Goal: Contribute content: Contribute content

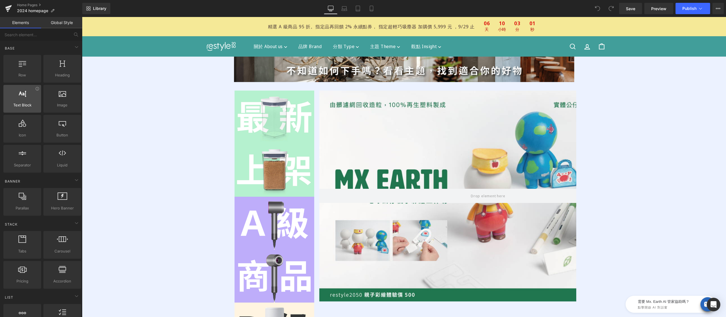
scroll to position [10, 0]
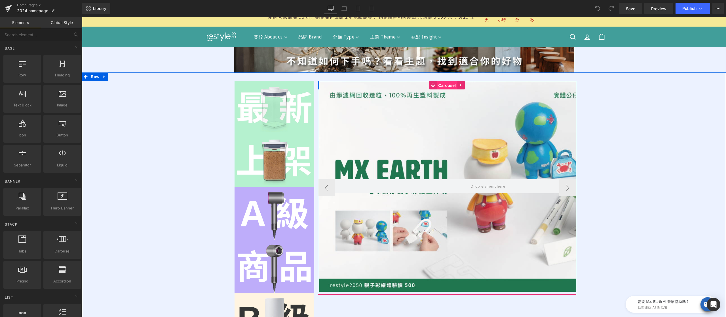
click at [439, 88] on div "Hero Banner Row Hero Banner Row Hero Banner Row" at bounding box center [447, 188] width 258 height 214
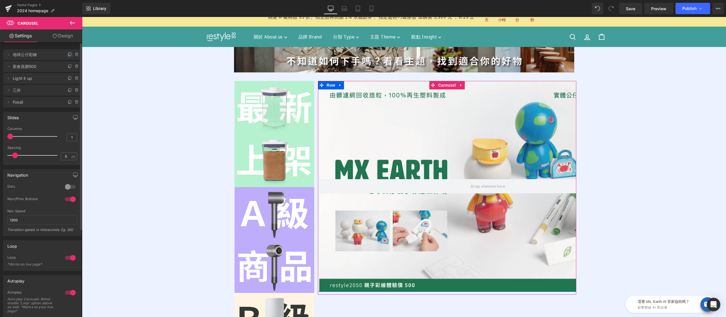
click at [69, 54] on icon at bounding box center [70, 54] width 2 height 3
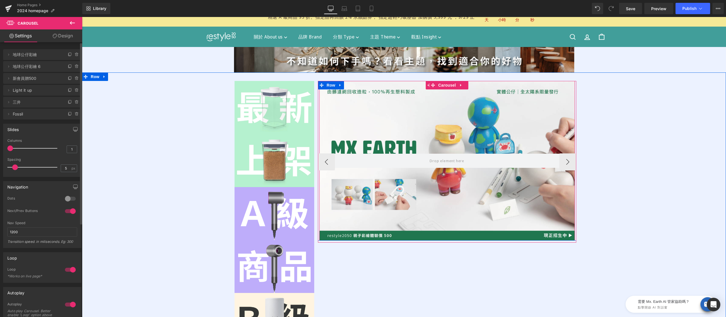
click at [442, 109] on div at bounding box center [446, 161] width 255 height 160
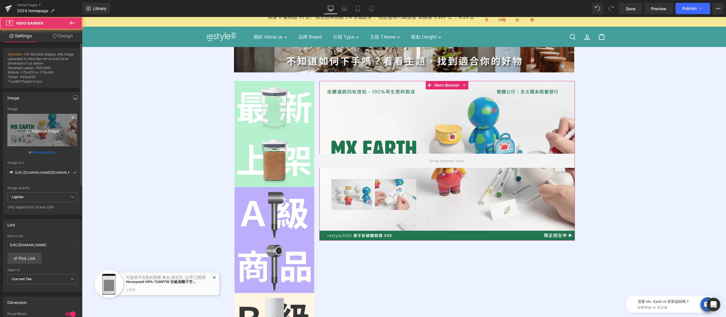
click at [50, 134] on icon "Replace Image" at bounding box center [42, 130] width 45 height 7
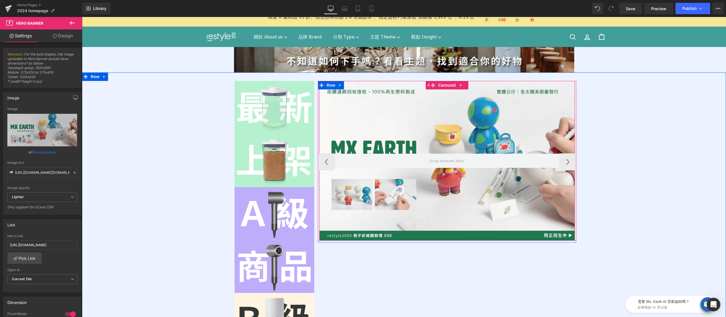
click at [408, 118] on div at bounding box center [446, 161] width 255 height 160
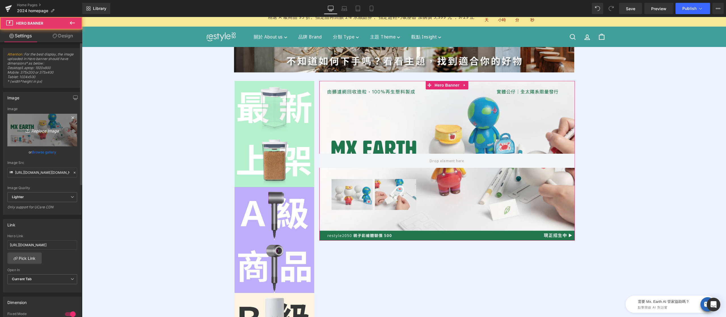
click at [42, 133] on icon "Replace Image" at bounding box center [42, 130] width 45 height 7
type input "C:\fakepath\首頁banner_1200x751.jpg"
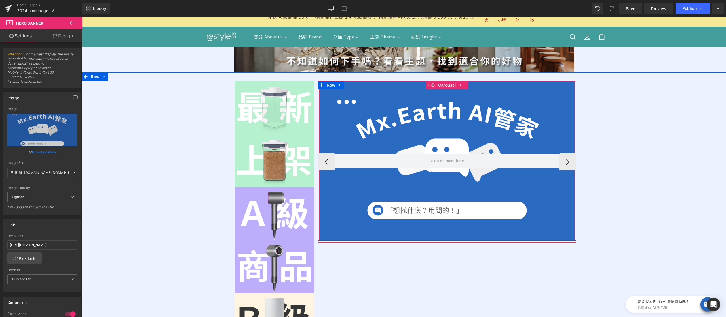
click at [432, 106] on div at bounding box center [446, 161] width 255 height 160
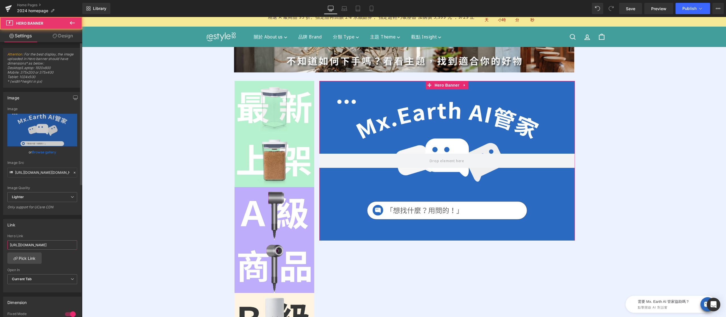
click at [54, 246] on input "[URL][DOMAIN_NAME]" at bounding box center [42, 245] width 70 height 9
paste input "collections/mx-earth-ai"
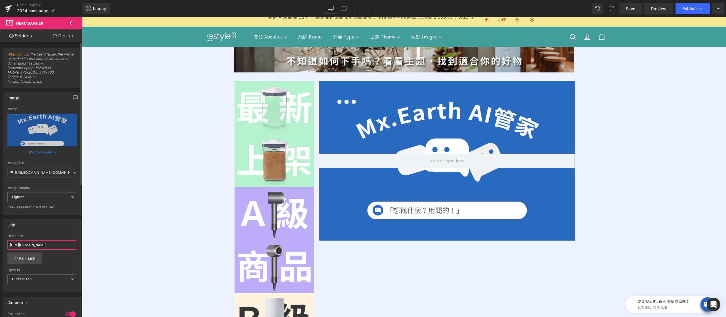
type input "[URL][DOMAIN_NAME]"
click at [56, 234] on div "Link [URL][DOMAIN_NAME] Hero Link [URL][DOMAIN_NAME] Pick Link Current Tab New …" at bounding box center [42, 255] width 78 height 73
click at [373, 8] on icon at bounding box center [371, 9] width 6 height 6
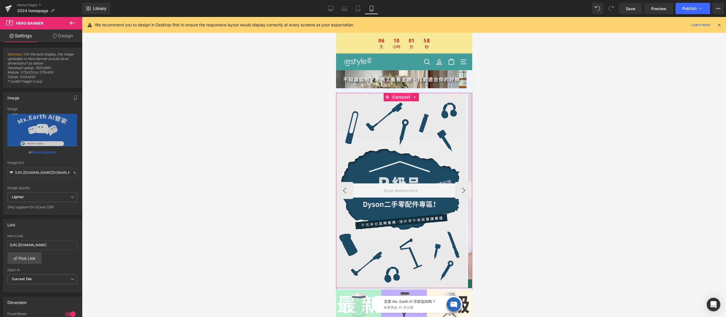
click at [396, 97] on div "Hero Banner Row Hero Banner Row Hero Banner Row" at bounding box center [404, 191] width 136 height 196
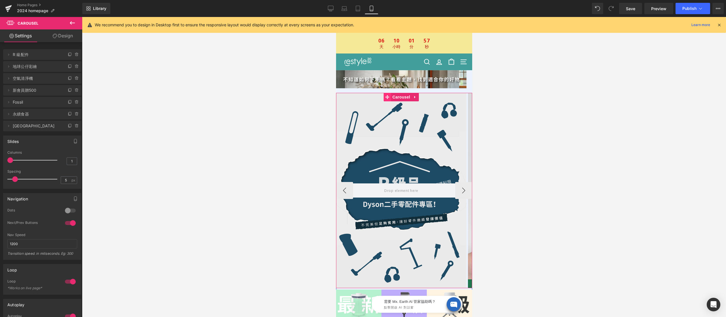
click at [390, 97] on span at bounding box center [386, 97] width 7 height 9
click at [455, 192] on button "›" at bounding box center [463, 190] width 17 height 17
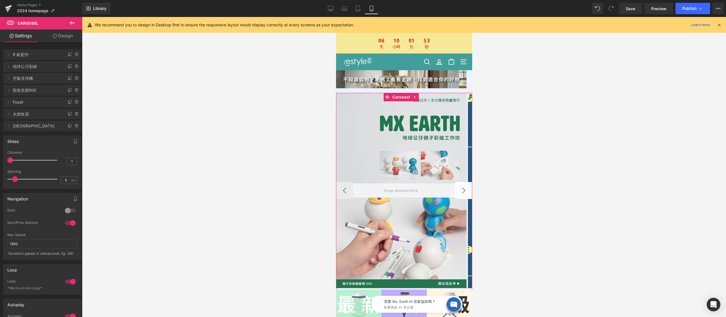
click at [457, 192] on button "›" at bounding box center [463, 190] width 17 height 17
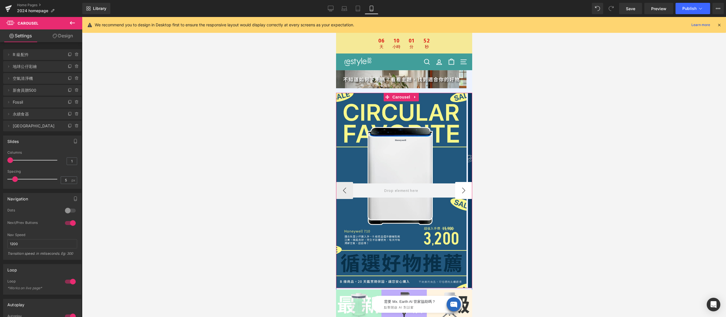
click at [457, 192] on button "›" at bounding box center [463, 190] width 17 height 17
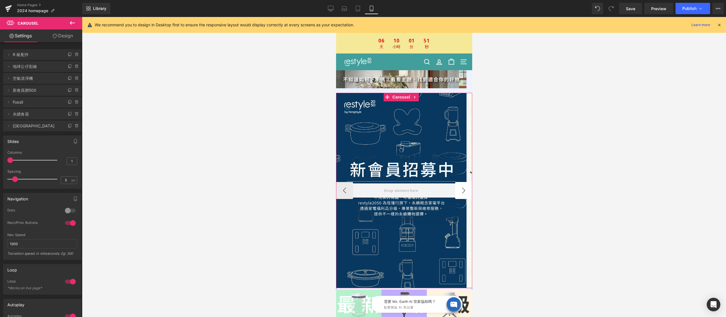
click at [457, 192] on button "›" at bounding box center [463, 190] width 17 height 17
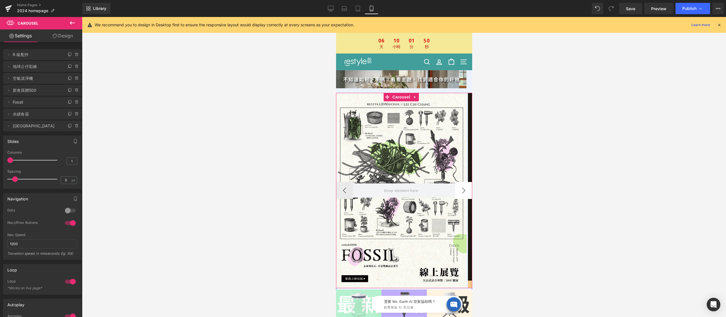
click at [457, 192] on button "›" at bounding box center [463, 190] width 17 height 17
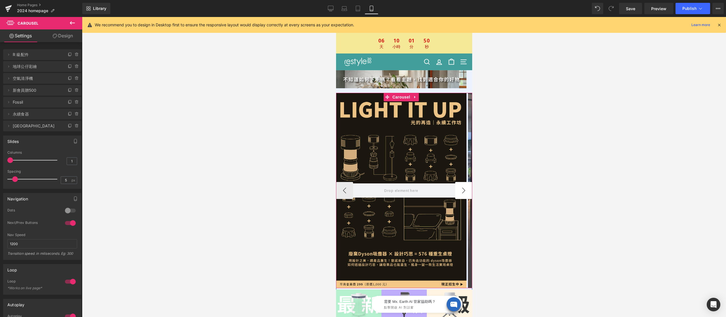
click at [457, 192] on button "›" at bounding box center [463, 190] width 17 height 17
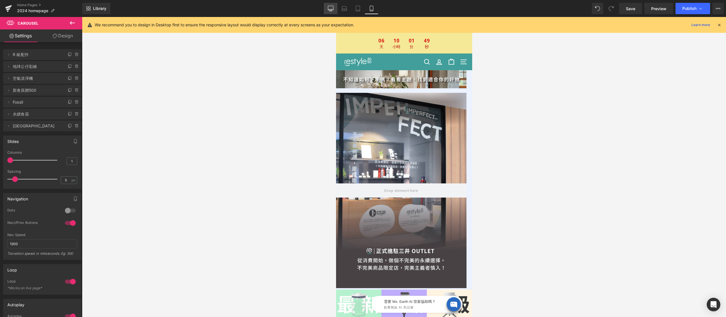
click at [334, 13] on link "Desktop" at bounding box center [331, 8] width 14 height 11
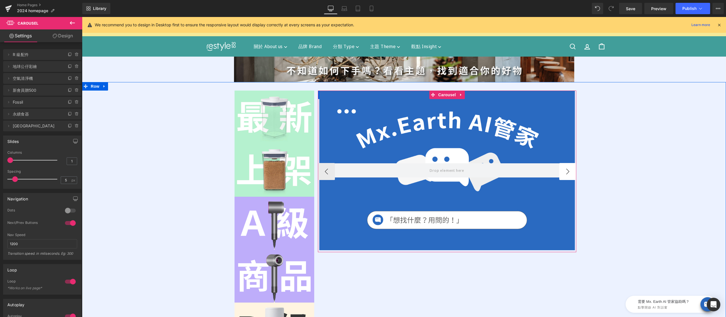
click at [559, 172] on button "›" at bounding box center [567, 171] width 17 height 17
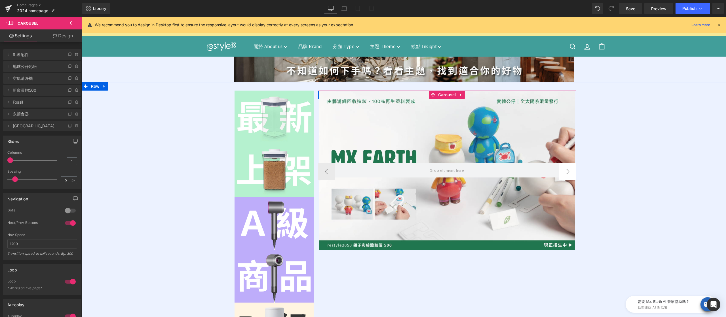
click at [559, 172] on button "›" at bounding box center [567, 171] width 17 height 17
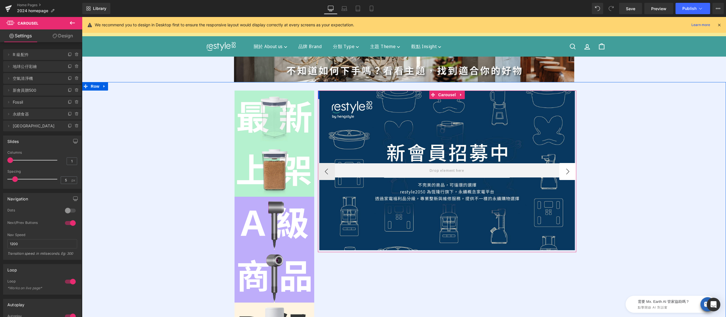
click at [559, 172] on button "›" at bounding box center [567, 171] width 17 height 17
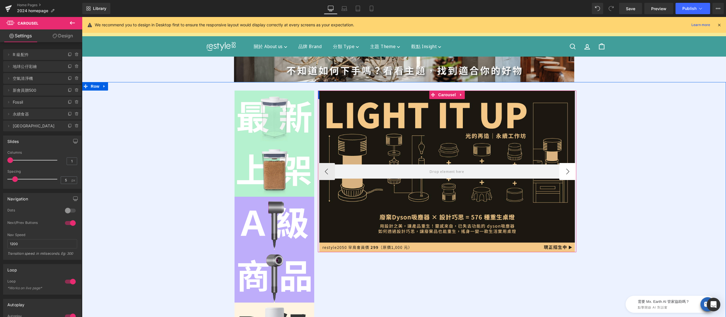
click at [559, 172] on button "›" at bounding box center [567, 171] width 17 height 17
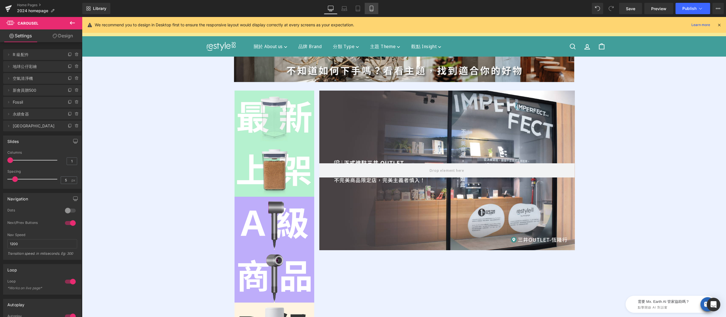
click at [371, 14] on link "Mobile" at bounding box center [371, 8] width 14 height 11
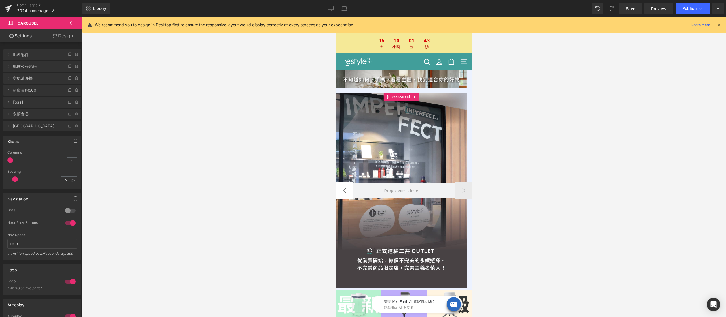
click at [344, 194] on button "‹" at bounding box center [344, 190] width 17 height 17
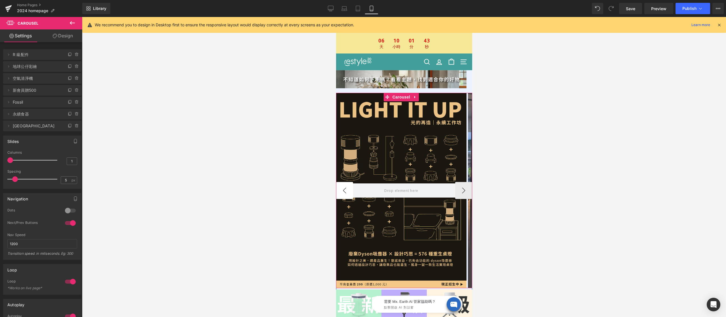
click at [344, 194] on button "‹" at bounding box center [344, 190] width 17 height 17
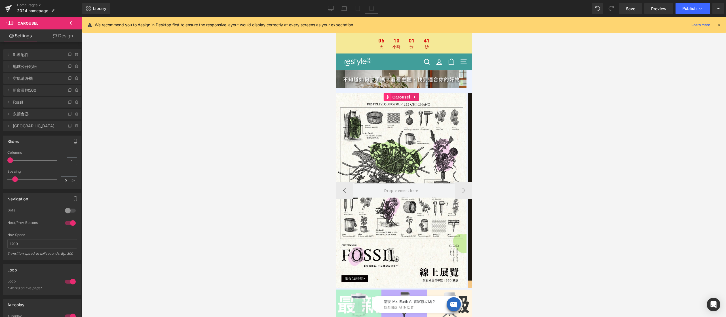
click at [387, 95] on icon at bounding box center [387, 97] width 4 height 4
click at [68, 78] on icon at bounding box center [70, 78] width 5 height 5
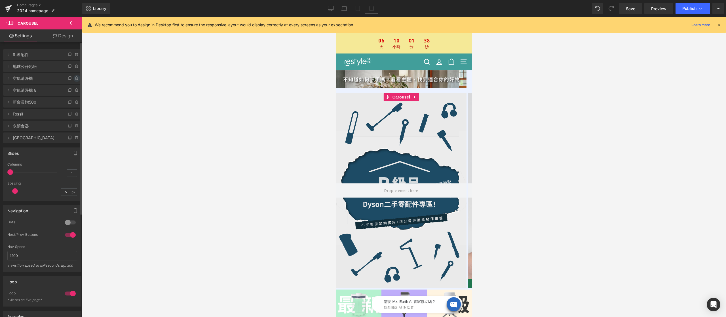
click at [75, 79] on icon at bounding box center [76, 78] width 2 height 3
click at [74, 78] on button "Delete" at bounding box center [71, 78] width 18 height 7
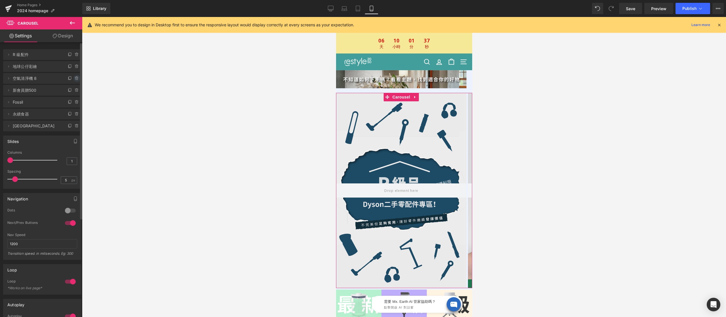
click at [77, 78] on icon at bounding box center [77, 78] width 0 height 1
click at [74, 77] on button "Delete" at bounding box center [71, 78] width 18 height 7
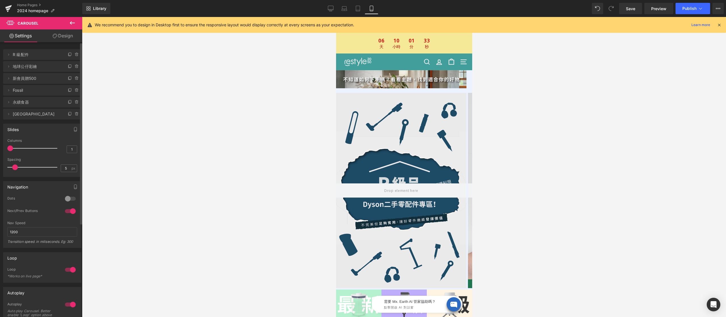
drag, startPoint x: 333, startPoint y: 9, endPoint x: 340, endPoint y: 14, distance: 8.7
click at [333, 9] on icon at bounding box center [331, 9] width 6 height 6
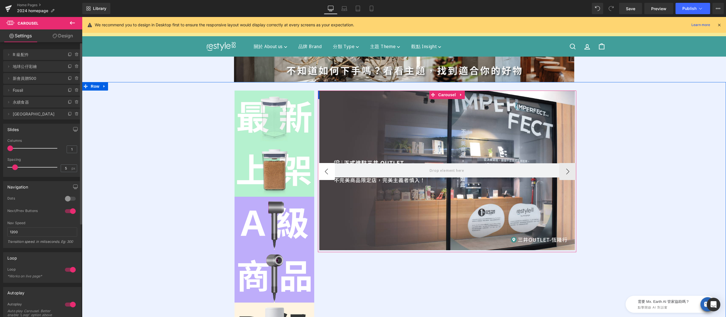
click at [328, 172] on button "‹" at bounding box center [326, 171] width 17 height 17
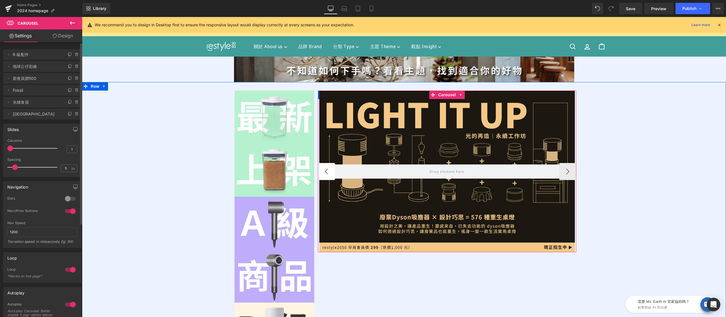
click at [328, 173] on button "‹" at bounding box center [326, 171] width 17 height 17
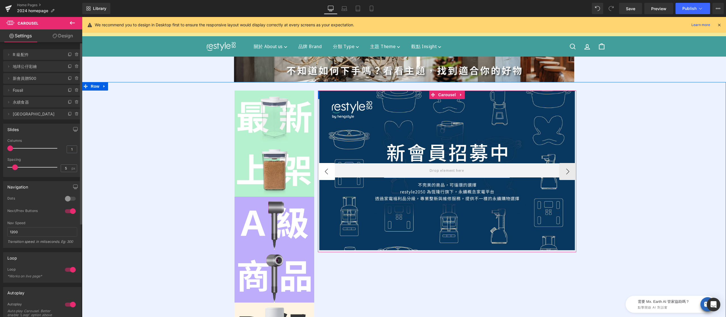
click at [328, 173] on button "‹" at bounding box center [326, 171] width 17 height 17
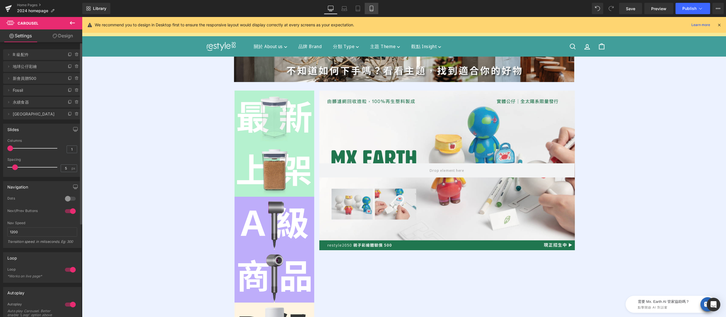
click at [366, 10] on link "Mobile" at bounding box center [371, 8] width 14 height 11
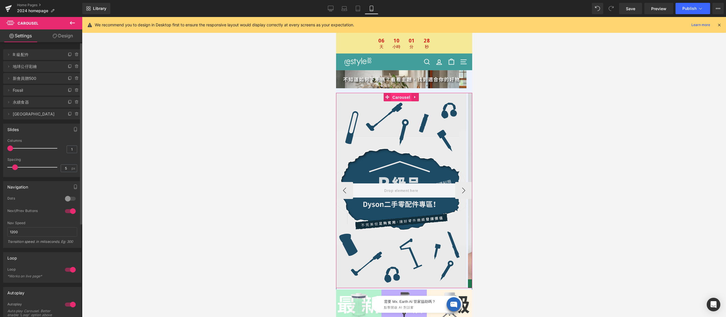
click at [391, 97] on span "Carousel" at bounding box center [401, 97] width 20 height 9
click at [343, 191] on button "‹" at bounding box center [344, 190] width 17 height 17
click at [455, 188] on button "›" at bounding box center [463, 190] width 17 height 17
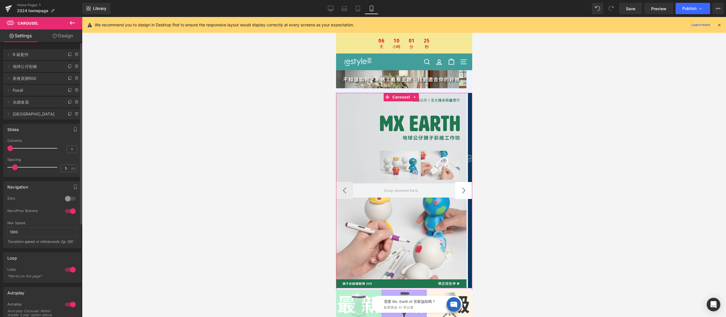
click at [455, 188] on button "›" at bounding box center [463, 190] width 17 height 17
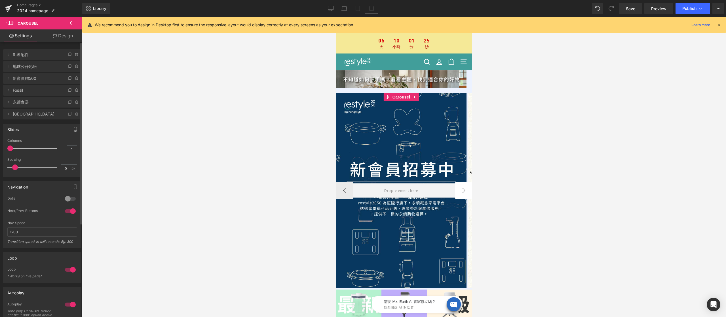
click at [455, 188] on button "›" at bounding box center [463, 190] width 17 height 17
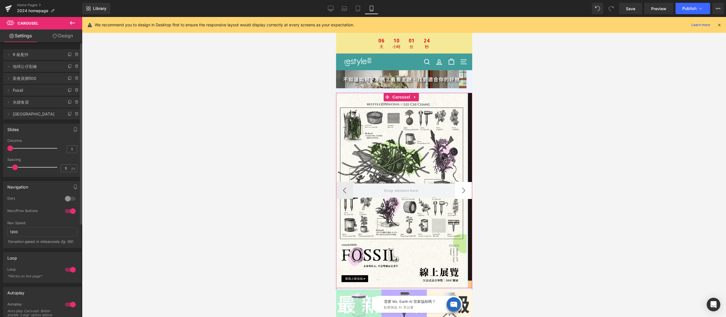
click at [455, 188] on button "›" at bounding box center [463, 190] width 17 height 17
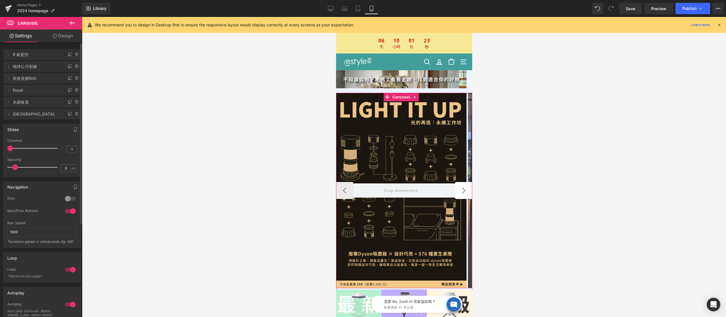
click at [455, 188] on button "›" at bounding box center [463, 190] width 17 height 17
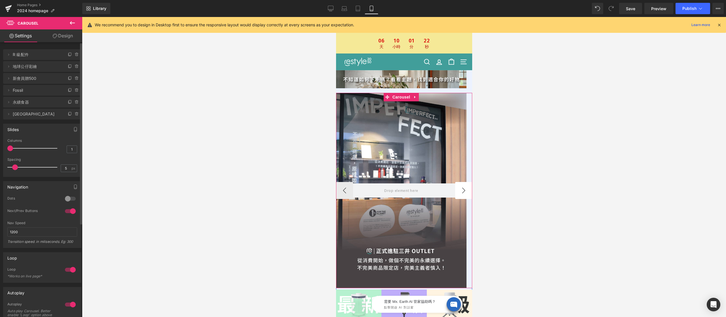
click at [455, 188] on button "›" at bounding box center [463, 190] width 17 height 17
click at [9, 101] on icon at bounding box center [8, 102] width 5 height 5
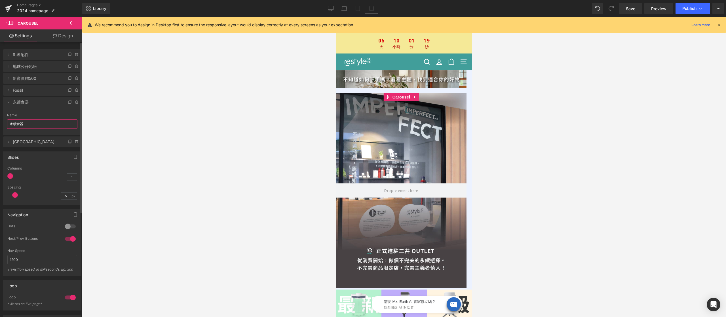
click at [27, 120] on input "永續食器" at bounding box center [42, 124] width 70 height 9
click at [28, 123] on input "永續食器" at bounding box center [42, 124] width 70 height 9
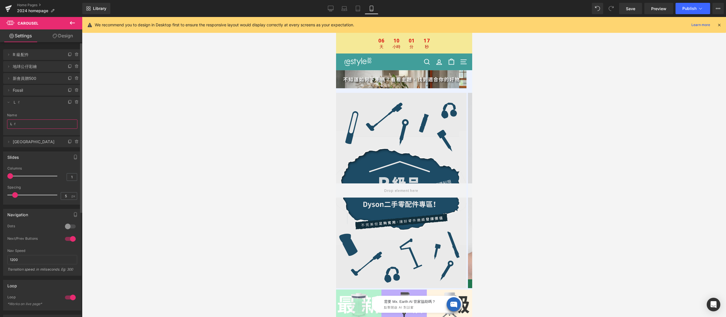
type input "Ｌ"
type input "light it up"
click at [48, 111] on li "Delete Cancel light it up 永續食器 Name light it up" at bounding box center [42, 116] width 78 height 39
click at [68, 54] on icon at bounding box center [70, 54] width 5 height 5
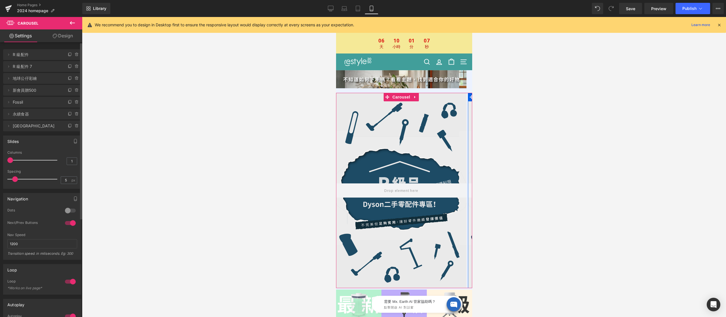
click at [38, 65] on span "R 級配件 7" at bounding box center [37, 66] width 48 height 11
click at [10, 52] on icon at bounding box center [8, 54] width 5 height 5
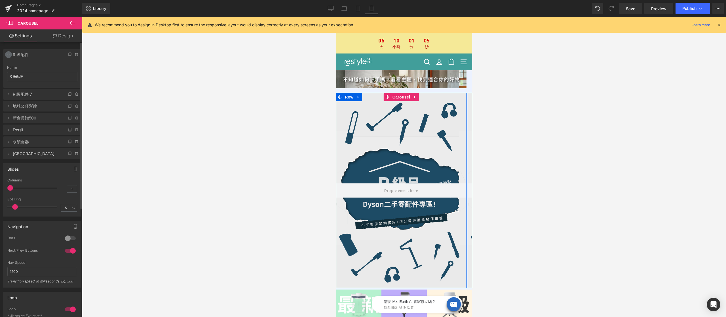
click at [8, 54] on icon at bounding box center [8, 54] width 5 height 5
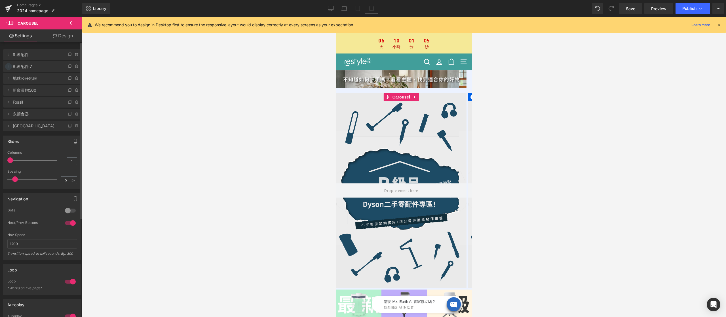
click at [9, 67] on icon at bounding box center [8, 66] width 5 height 5
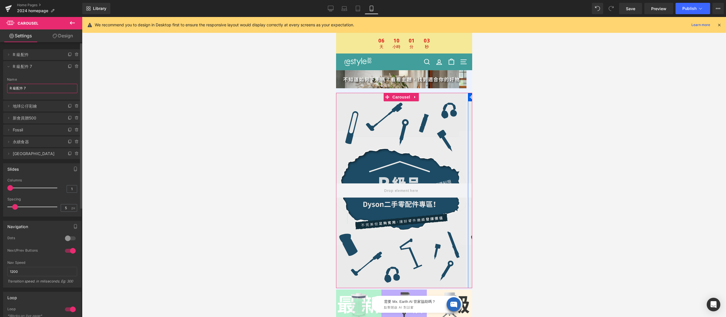
drag, startPoint x: 22, startPoint y: 87, endPoint x: 35, endPoint y: 89, distance: 13.4
click at [35, 89] on input "R 級配件 7" at bounding box center [42, 88] width 70 height 9
type input "R 級配件"
click at [7, 54] on icon at bounding box center [8, 54] width 5 height 5
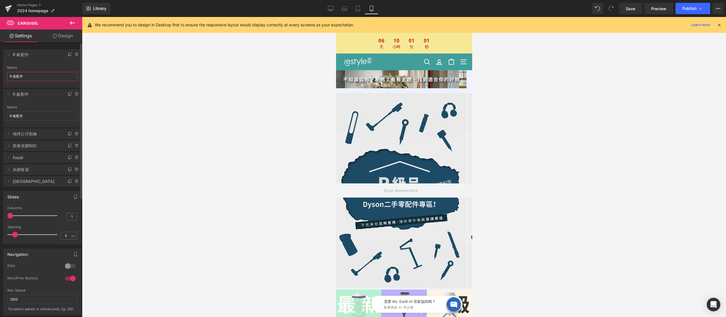
click at [34, 79] on input "R 級配件" at bounding box center [42, 76] width 70 height 9
click at [34, 77] on input "R 級配件" at bounding box center [42, 76] width 70 height 9
type input "Ai管家上限"
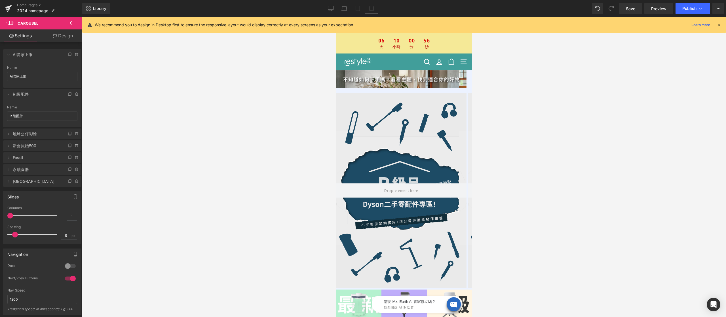
click at [187, 111] on div at bounding box center [404, 167] width 644 height 300
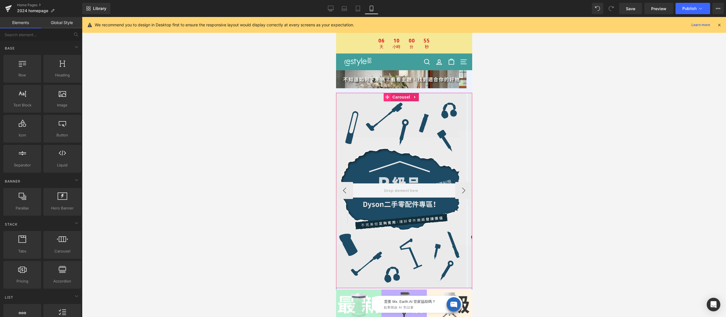
click at [383, 99] on span at bounding box center [386, 97] width 7 height 9
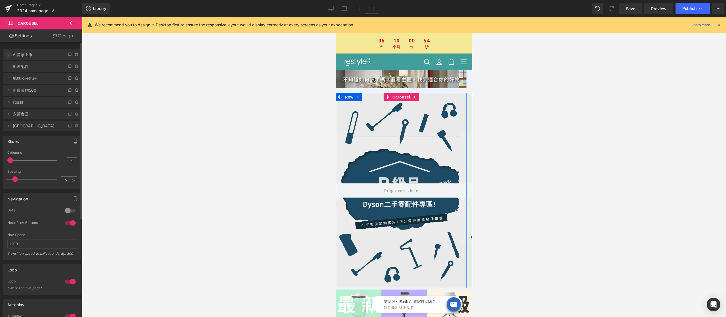
click at [10, 53] on icon at bounding box center [8, 54] width 5 height 5
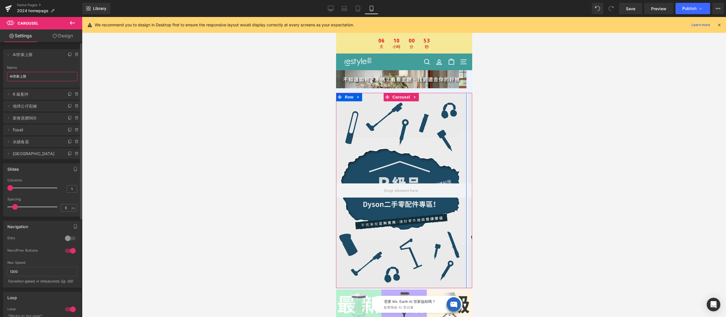
click at [36, 78] on input "Ai管家上限" at bounding box center [42, 76] width 70 height 9
type input "Ai管家上線"
click at [151, 88] on div at bounding box center [404, 167] width 644 height 300
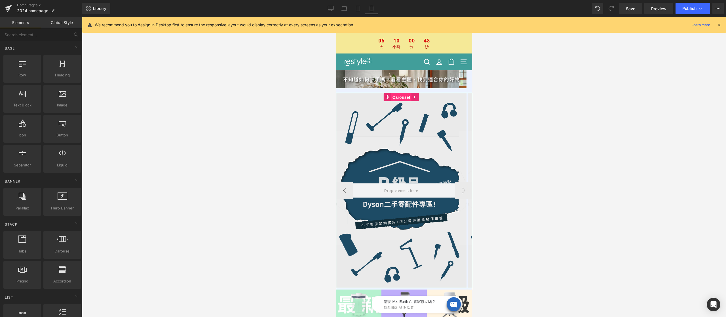
click at [393, 97] on div "Hero Banner Row Hero Banner Row Hero Banner Row" at bounding box center [404, 191] width 136 height 196
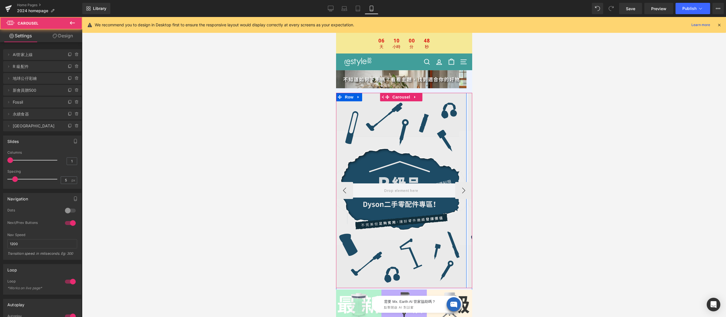
click at [370, 123] on div at bounding box center [401, 191] width 130 height 196
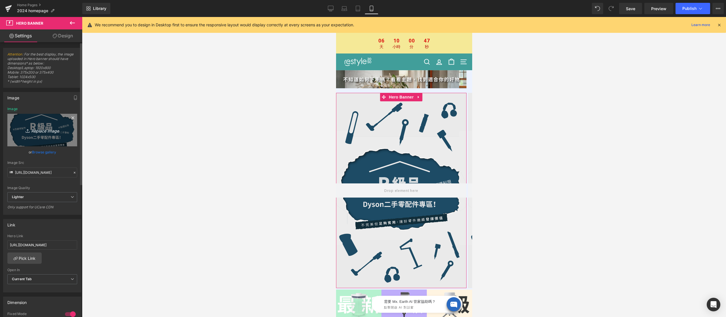
click at [50, 130] on icon "Replace Image" at bounding box center [42, 130] width 45 height 7
type input "C:\fakepath\(mobile)banner_800x1200.jpg"
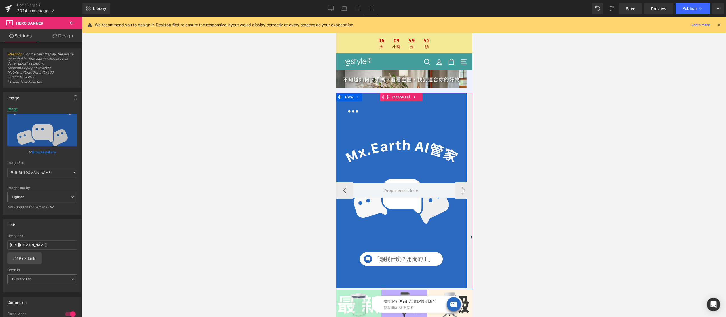
click at [380, 99] on span at bounding box center [382, 97] width 7 height 9
drag, startPoint x: 43, startPoint y: 245, endPoint x: 101, endPoint y: 243, distance: 57.8
click at [101, 243] on div "Hero Banner You are previewing how the will restyle your page. You can not edit…" at bounding box center [363, 163] width 726 height 327
drag, startPoint x: 73, startPoint y: 246, endPoint x: 107, endPoint y: 243, distance: 33.5
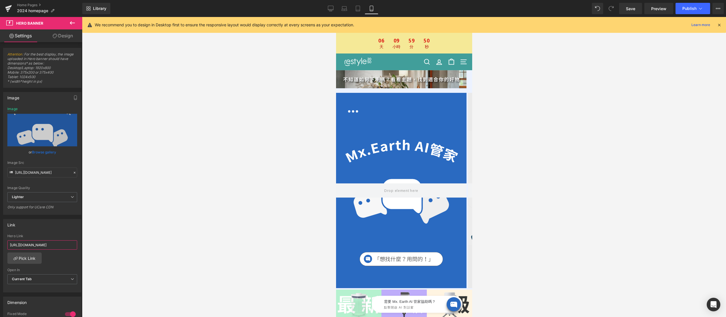
click at [107, 243] on div "Hero Banner You are previewing how the will restyle your page. You can not edit…" at bounding box center [363, 163] width 726 height 327
click at [65, 246] on input "[URL][DOMAIN_NAME]" at bounding box center [42, 245] width 70 height 9
paste input "collections/mx-earth-ai"
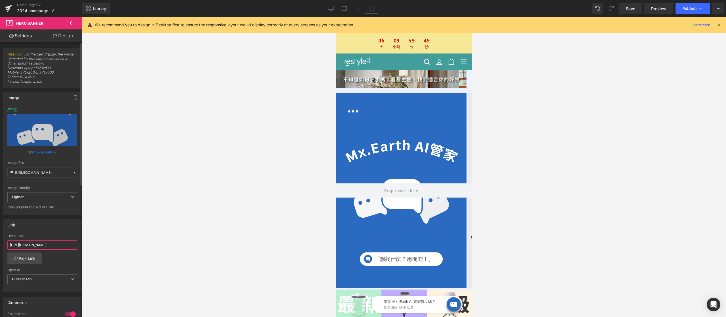
scroll to position [0, 24]
type input "[URL][DOMAIN_NAME]"
click at [66, 235] on div "Hero Link" at bounding box center [42, 236] width 70 height 4
click at [625, 7] on link "Save" at bounding box center [630, 8] width 23 height 11
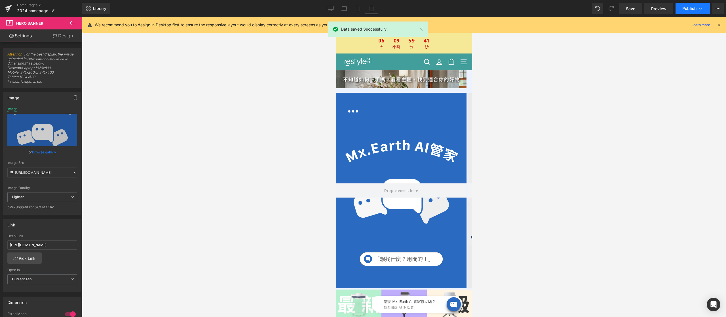
click at [682, 10] on span "Publish" at bounding box center [689, 8] width 14 height 5
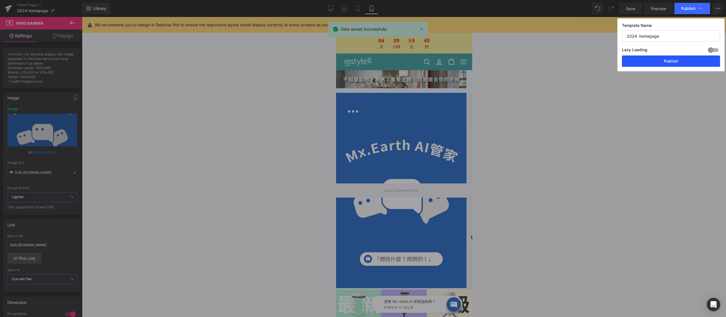
click at [674, 60] on button "Publish" at bounding box center [670, 61] width 98 height 11
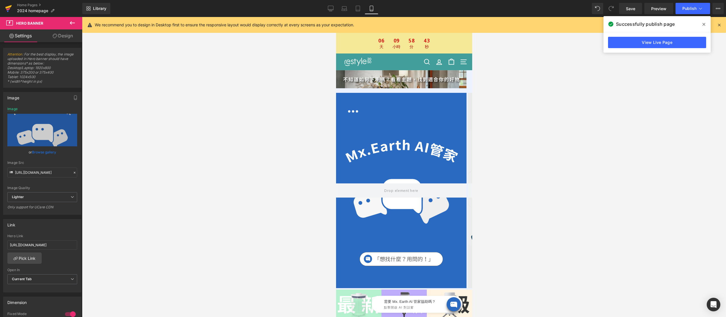
click at [5, 7] on icon at bounding box center [8, 8] width 7 height 14
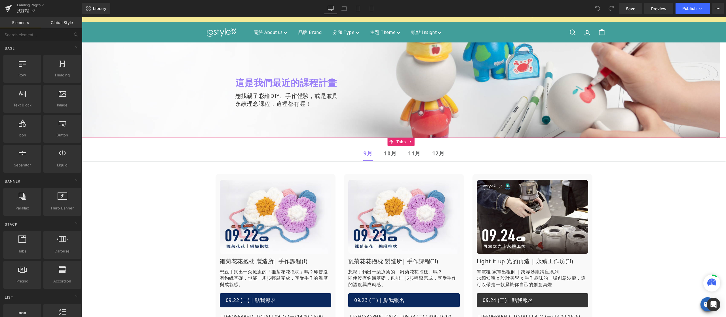
scroll to position [40, 0]
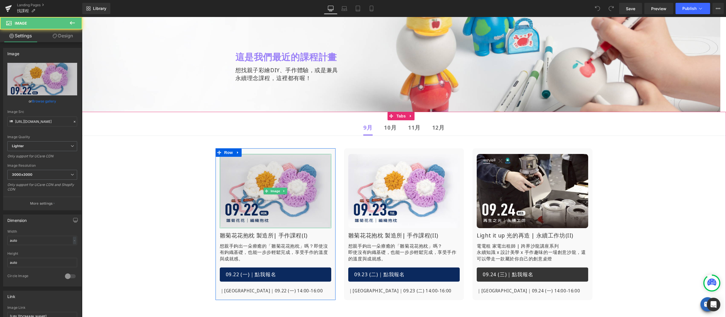
click at [283, 168] on img at bounding box center [275, 191] width 111 height 74
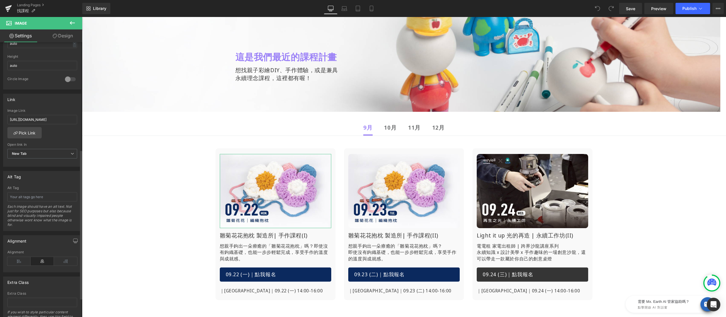
scroll to position [232, 0]
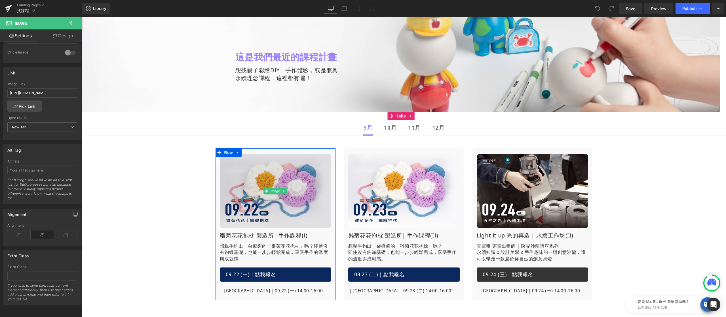
click at [282, 175] on img at bounding box center [275, 191] width 111 height 74
click at [241, 172] on img at bounding box center [275, 191] width 111 height 74
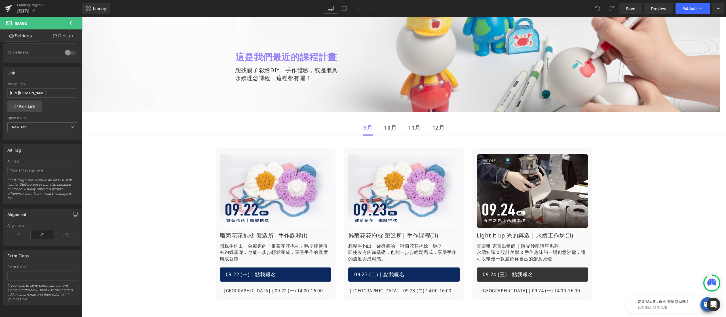
click at [59, 34] on link "Design" at bounding box center [62, 35] width 41 height 13
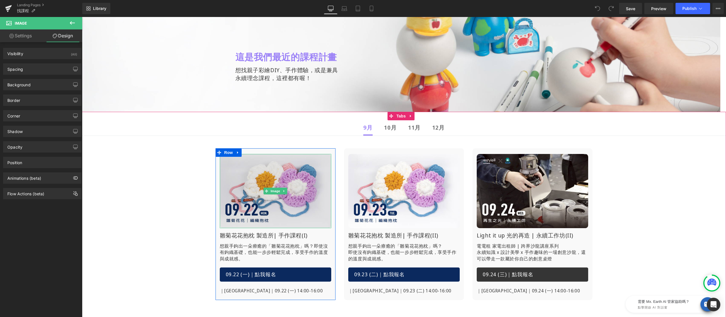
click at [241, 179] on img at bounding box center [275, 191] width 111 height 74
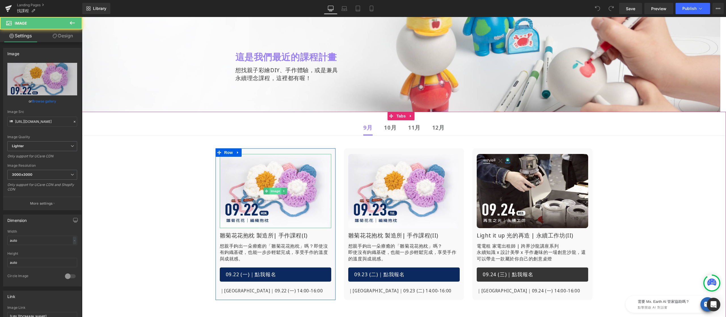
click at [272, 191] on div "Image" at bounding box center [275, 191] width 111 height 74
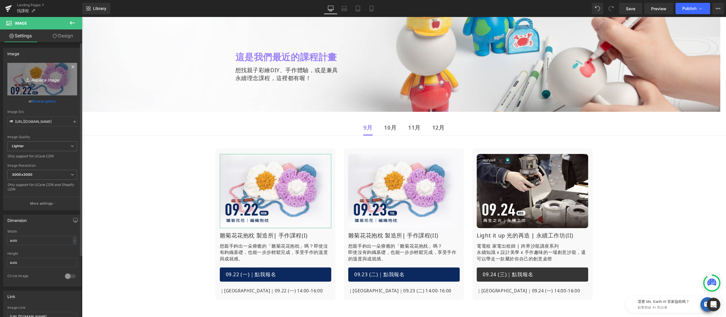
click at [51, 89] on link "Replace Image" at bounding box center [42, 79] width 70 height 33
type input "C:\fakepath\找課程-花花-0922-END.jpg"
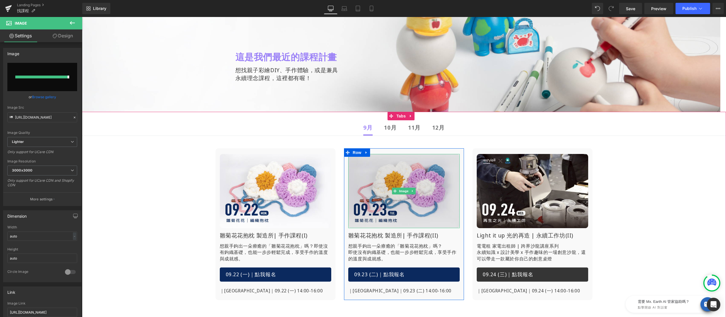
type input "https://ucarecdn.com/8f810792-06d3-4f04-903f-4d406a0cd408/-/format/auto/-/previ…"
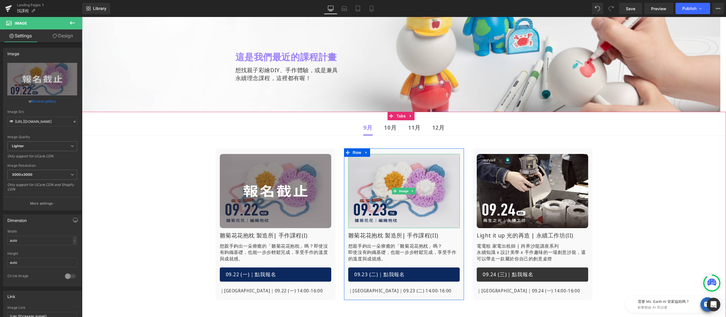
click at [443, 159] on img at bounding box center [403, 191] width 111 height 74
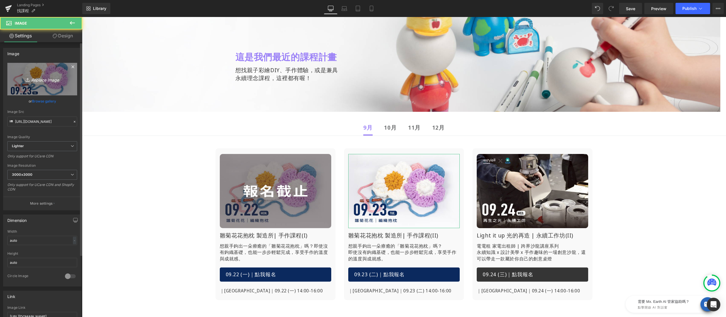
click at [59, 81] on icon "Replace Image" at bounding box center [42, 79] width 45 height 7
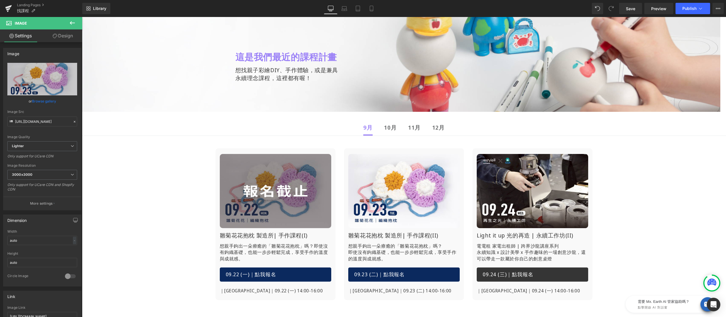
type input "C:\fakepath\找課程-花花-0923-END.jpg"
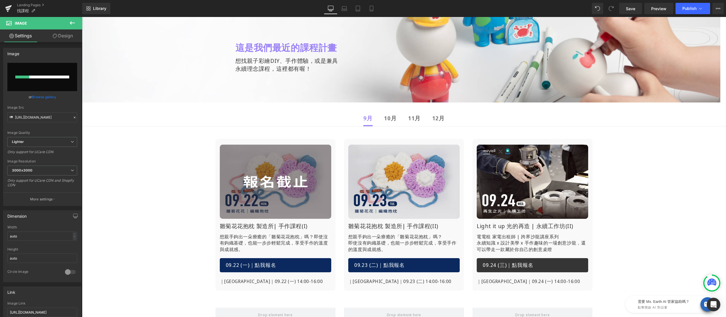
scroll to position [108, 0]
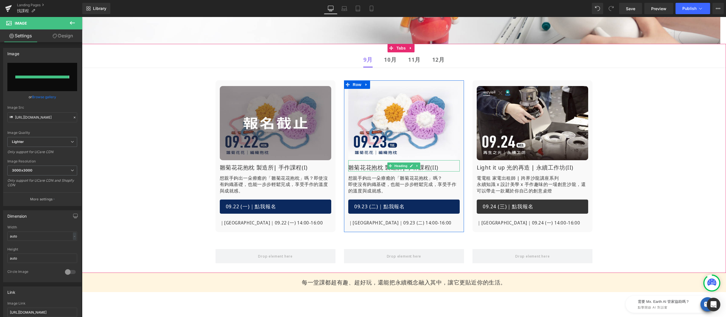
type input "https://ucarecdn.com/0c36a946-37ea-4a30-8b39-c7aff7f1280c/-/format/auto/-/previ…"
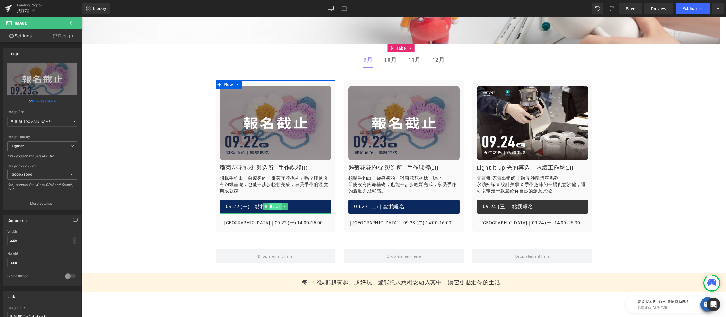
click at [274, 205] on div "09.22 (一)｜點我報名 Button" at bounding box center [275, 207] width 111 height 14
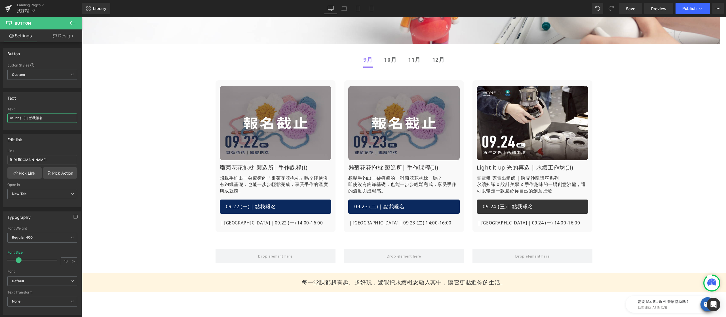
drag, startPoint x: 49, startPoint y: 117, endPoint x: -16, endPoint y: 118, distance: 65.2
click at [0, 118] on html "Button You are previewing how the will restyle your page. You can not edit Elem…" at bounding box center [363, 158] width 726 height 317
type input "1"
type input "報名截止"
click at [32, 117] on input "報名截止" at bounding box center [42, 118] width 70 height 9
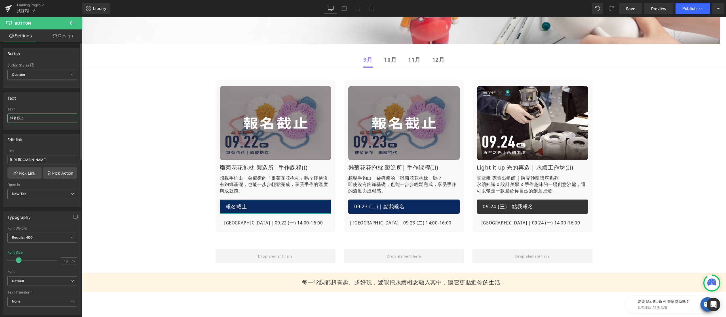
click at [32, 117] on input "報名截止" at bounding box center [42, 118] width 70 height 9
click at [145, 133] on div "Image 雛菊花花抱枕 製造所| 手作課程(I) Heading 想親手鉤出一朵療癒的「雛菊花花抱枕」嗎？ 即使沒有鉤織基礎，也能一步步輕鬆完成，享受手作的…" at bounding box center [404, 169] width 644 height 205
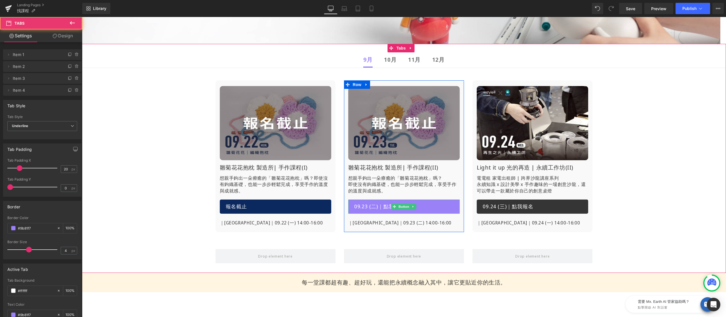
click at [381, 205] on span "09.23 (二)｜點我報名" at bounding box center [379, 206] width 50 height 7
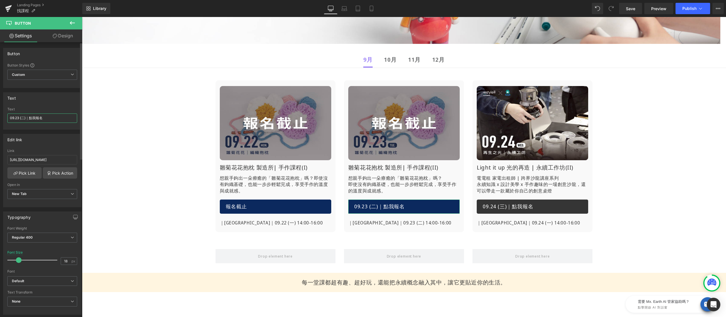
click at [50, 118] on input "09.23 (二)｜點我報名" at bounding box center [42, 118] width 70 height 9
type input "報名截止"
click at [49, 107] on div "Text 報名截止 Text 報名截止" at bounding box center [42, 110] width 78 height 37
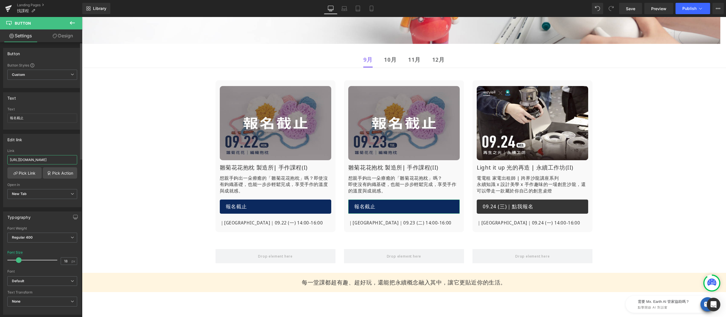
click at [54, 160] on input "https://www.restyle2050.com/products/bloomandloom" at bounding box center [42, 159] width 70 height 9
click at [54, 154] on div "Link" at bounding box center [42, 158] width 70 height 18
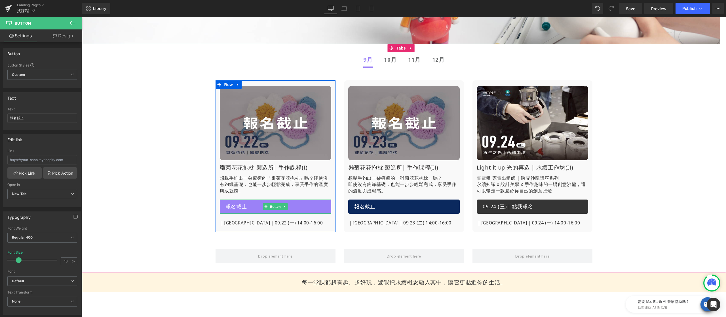
click at [232, 209] on span "報名截止" at bounding box center [236, 206] width 21 height 7
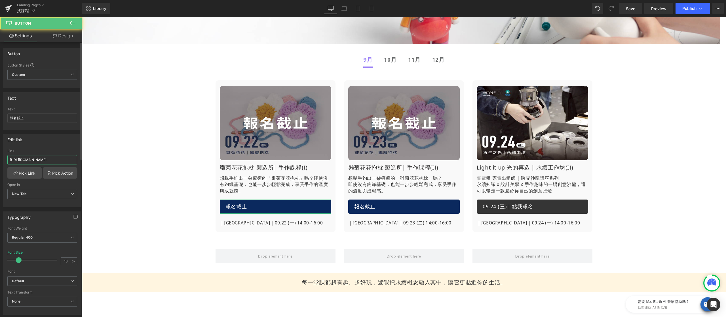
click at [53, 162] on input "https://www.restyle2050.com/products/lesson-light-it-up-250924" at bounding box center [42, 159] width 70 height 9
click at [57, 148] on div "Edit link Link Pick Link Pick Action Current Tab New Tab Open in New Tab Curren…" at bounding box center [42, 170] width 78 height 73
click at [626, 7] on span "Save" at bounding box center [629, 9] width 9 height 6
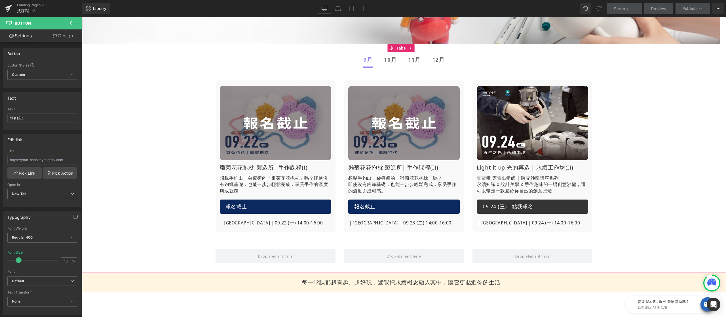
scroll to position [80, 0]
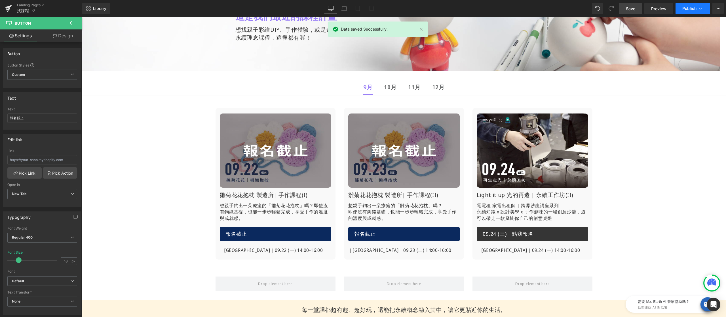
click at [691, 11] on button "Publish" at bounding box center [692, 8] width 35 height 11
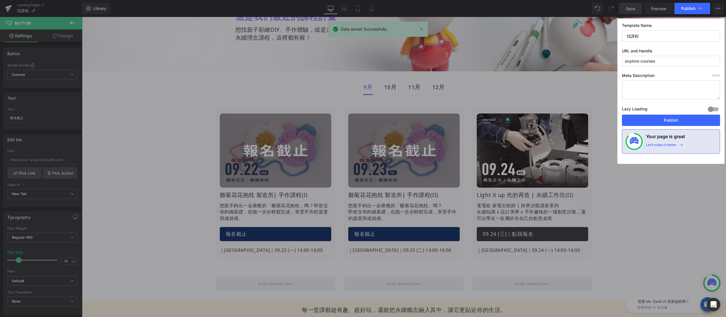
click at [672, 115] on div "Lazy Loading Build Upgrade plan to unlock" at bounding box center [670, 109] width 98 height 9
drag, startPoint x: 669, startPoint y: 119, endPoint x: 587, endPoint y: 103, distance: 84.0
click at [669, 119] on button "Publish" at bounding box center [670, 120] width 98 height 11
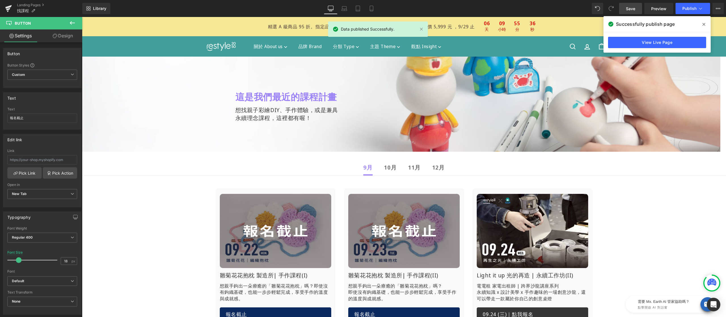
click at [703, 23] on icon at bounding box center [703, 24] width 3 height 5
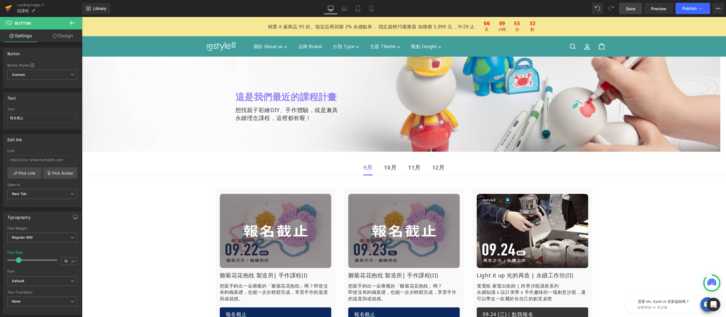
click at [9, 8] on icon at bounding box center [8, 7] width 7 height 4
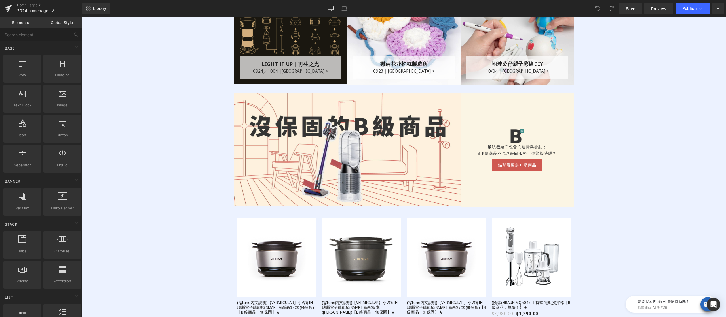
scroll to position [558, 0]
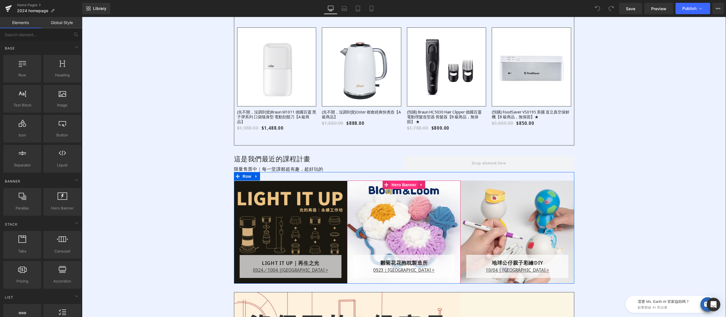
click at [400, 188] on div "雛菊花花抱枕製造所 Text Block 0923｜台北場 > Text Block Row Row Hero Banner" at bounding box center [403, 232] width 113 height 103
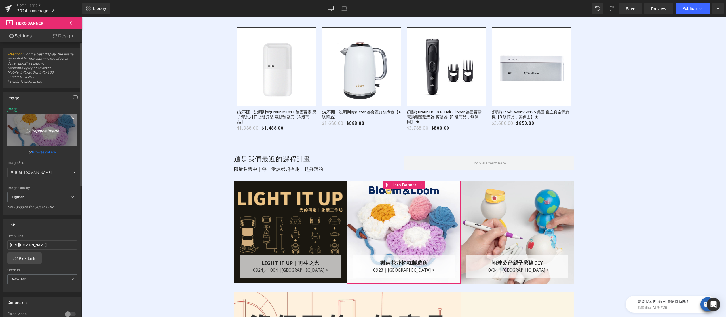
click at [29, 128] on icon "Replace Image" at bounding box center [42, 130] width 45 height 7
type input "C:\fakepath\restyle2050_homepage_class_stay-tuned_600x600.png"
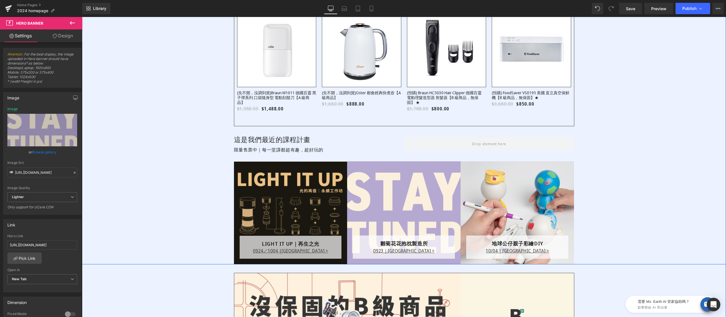
scroll to position [587, 0]
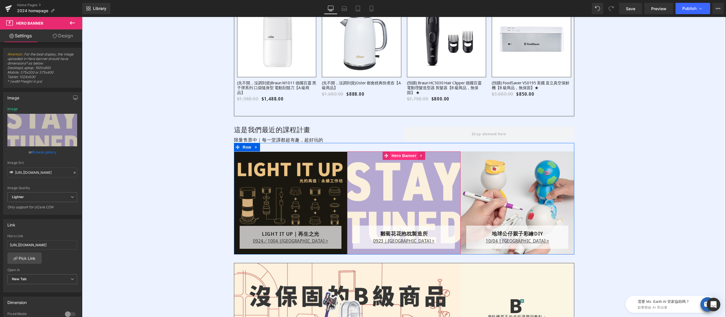
click at [402, 159] on div "雛菊花花抱枕製造所 Text Block 0923｜台北場 > Text Block Row Row Hero Banner 262px" at bounding box center [403, 203] width 113 height 103
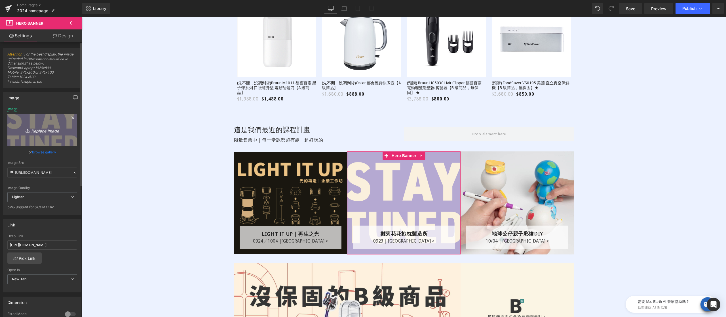
click at [44, 130] on icon "Replace Image" at bounding box center [42, 130] width 45 height 7
type input "C:\fakepath\找課程-500x500.jpg"
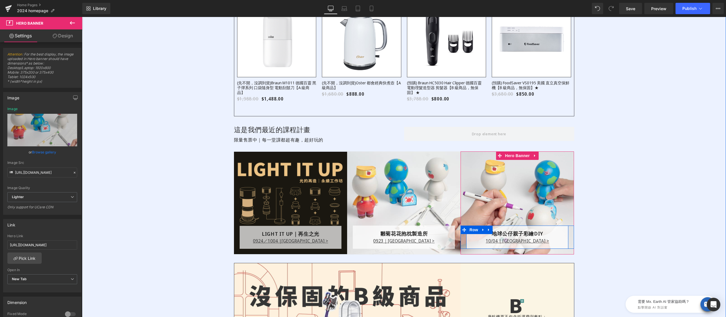
click at [495, 236] on div "地球公仔親子彩繪DIY" at bounding box center [517, 233] width 96 height 7
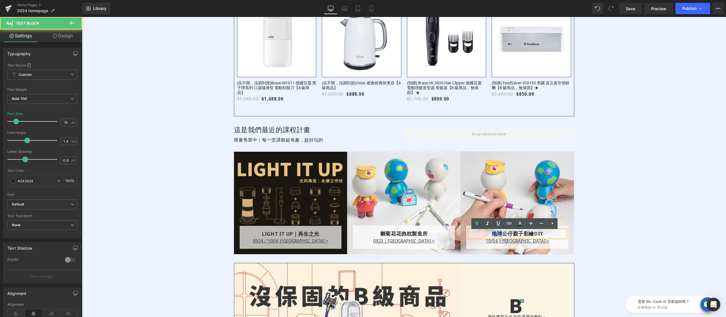
click at [495, 236] on div "地球公仔親子彩繪DIY" at bounding box center [517, 233] width 96 height 7
copy div "地球公仔親子彩繪DIY"
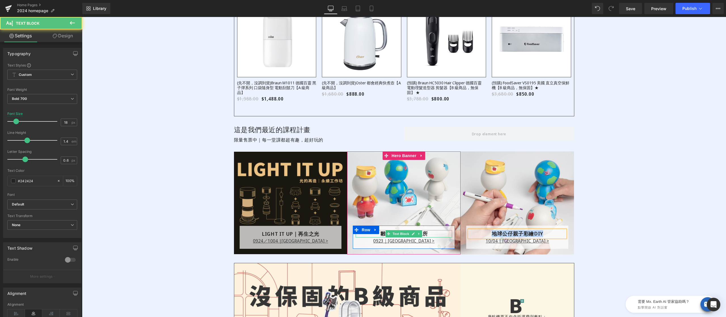
click at [377, 234] on div "雛菊花花抱枕製造所" at bounding box center [403, 233] width 96 height 7
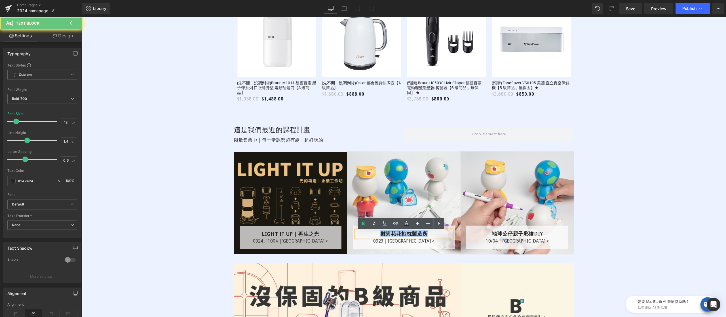
click at [377, 234] on div "雛菊花花抱枕製造所" at bounding box center [403, 233] width 96 height 7
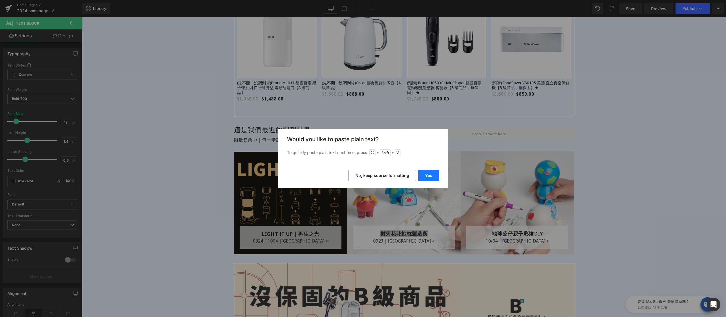
drag, startPoint x: 430, startPoint y: 176, endPoint x: 395, endPoint y: 203, distance: 44.9
click at [430, 176] on button "Yes" at bounding box center [428, 175] width 21 height 11
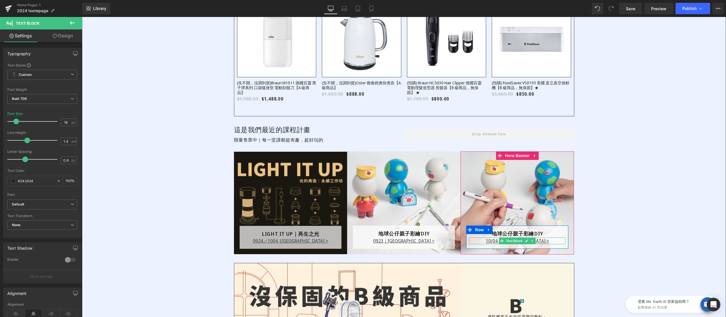
click at [487, 243] on div "10/04 | [GEOGRAPHIC_DATA] >" at bounding box center [517, 241] width 96 height 7
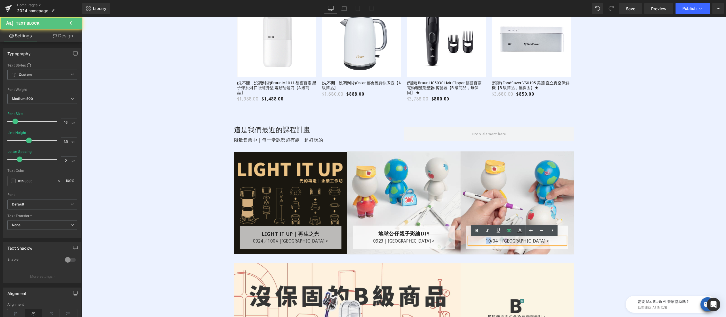
click at [487, 243] on div "10/04 | [GEOGRAPHIC_DATA] >" at bounding box center [517, 241] width 96 height 7
copy link "10/04 | [GEOGRAPHIC_DATA] >"
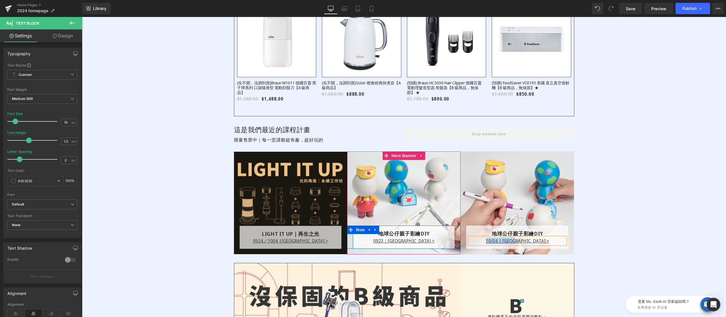
click at [381, 242] on p "0923｜[GEOGRAPHIC_DATA] >" at bounding box center [403, 241] width 96 height 7
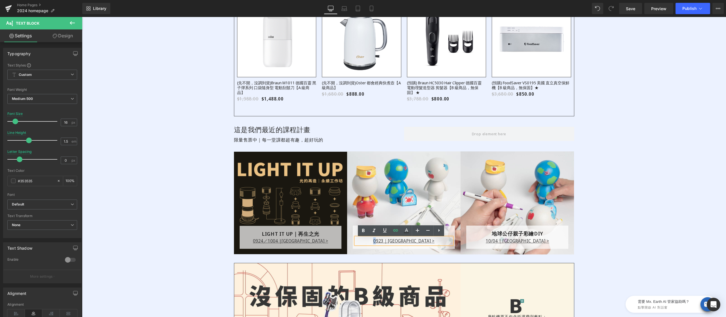
click at [381, 242] on p "0923｜[GEOGRAPHIC_DATA] >" at bounding box center [403, 241] width 96 height 7
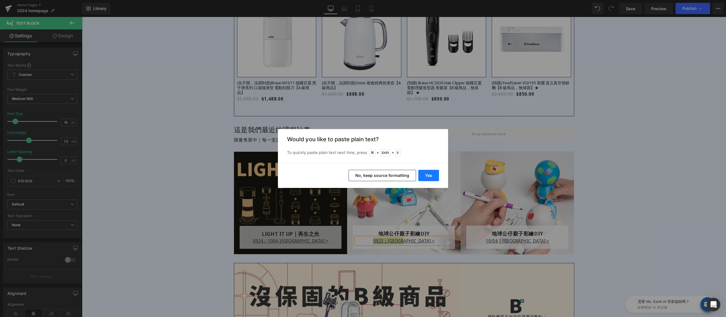
click at [429, 177] on button "Yes" at bounding box center [428, 175] width 21 height 11
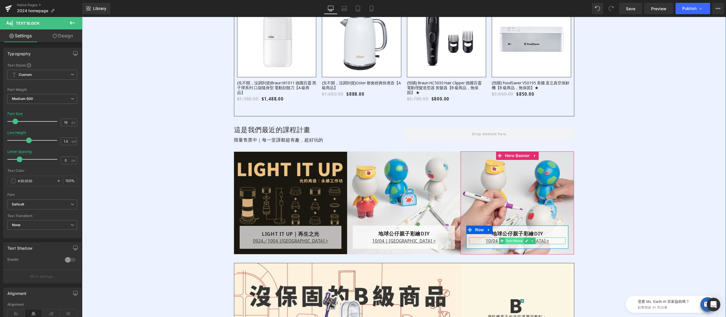
click at [502, 243] on div "10/04 | 台北場 > Text Block" at bounding box center [517, 241] width 96 height 7
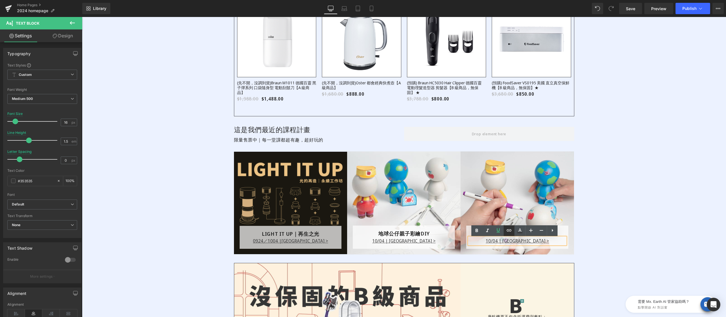
click at [508, 231] on icon at bounding box center [508, 230] width 7 height 7
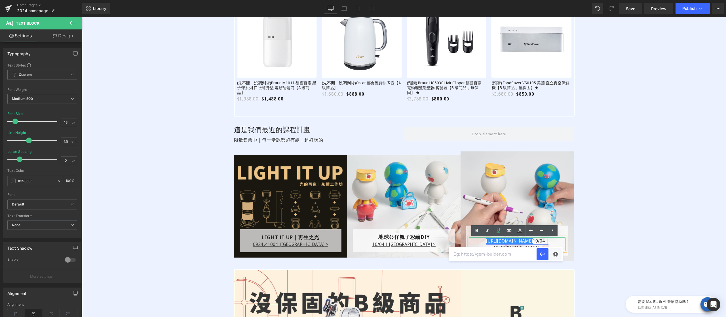
click at [502, 243] on link "https://gem-3910432.net" at bounding box center [509, 241] width 47 height 6
drag, startPoint x: 496, startPoint y: 243, endPoint x: 522, endPoint y: 243, distance: 26.4
click at [522, 243] on link "https://gem-3910432.net" at bounding box center [509, 241] width 47 height 6
click at [514, 243] on link "https://gem-3910432.net" at bounding box center [509, 241] width 47 height 6
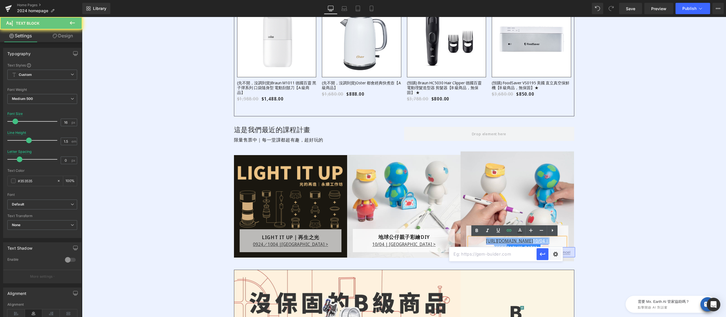
click at [514, 243] on link "https://gem-3910432.net" at bounding box center [509, 241] width 47 height 6
click at [516, 256] on input "text" at bounding box center [492, 254] width 87 height 14
click at [543, 254] on icon "button" at bounding box center [541, 254] width 5 height 3
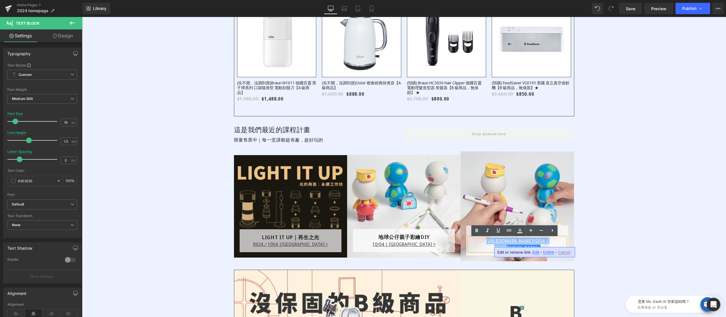
click at [623, 236] on div "Image 商品接近全新，並且擁有保固服務 的好商品，機會難得 Text Block 商品接近全新，並且擁有保固服務 的好商品，機會難得 Text Block…" at bounding box center [404, 67] width 644 height 388
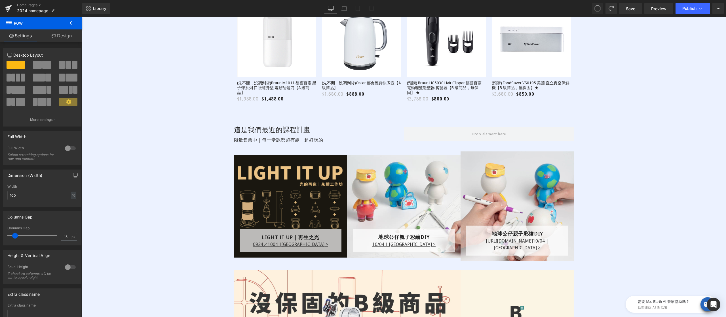
click at [577, 233] on div "Image 商品接近全新，並且擁有保固服務 的好商品，機會難得 Text Block 商品接近全新，並且擁有保固服務 的好商品，機會難得 Text Block…" at bounding box center [404, 67] width 644 height 388
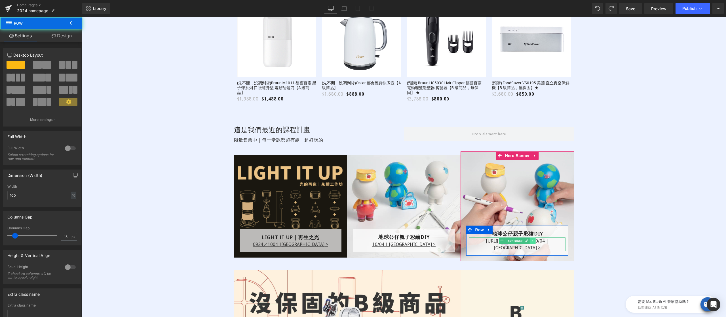
click at [529, 243] on link at bounding box center [532, 241] width 6 height 7
click at [541, 242] on link at bounding box center [541, 241] width 6 height 7
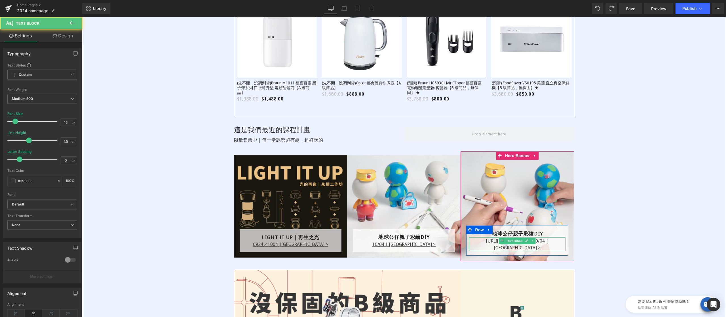
click at [546, 241] on u "https://gem-3910432.net 10/04 | 台北場 >" at bounding box center [517, 244] width 62 height 13
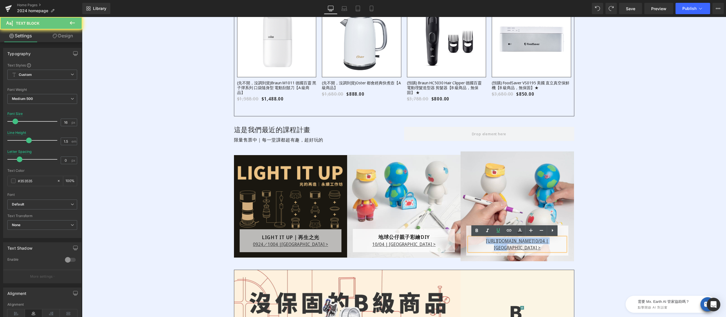
click at [546, 241] on u "https://gem-3910432.net 10/04 | 台北場 >" at bounding box center [517, 244] width 62 height 13
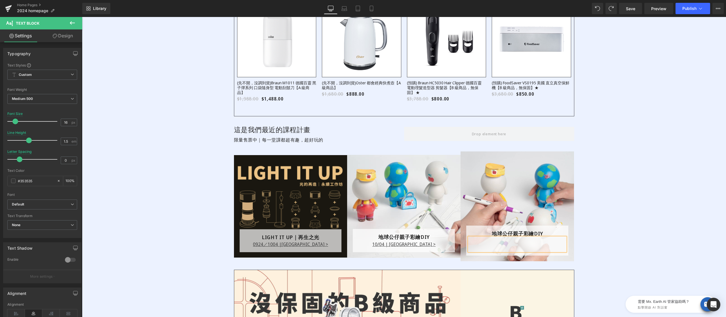
click at [600, 238] on div "Image 商品接近全新，並且擁有保固服務 的好商品，機會難得 Text Block 商品接近全新，並且擁有保固服務 的好商品，機會難得 Text Block…" at bounding box center [404, 67] width 644 height 388
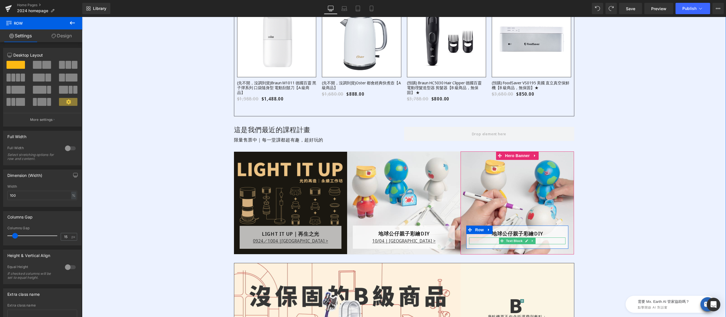
click at [539, 242] on div at bounding box center [517, 241] width 96 height 7
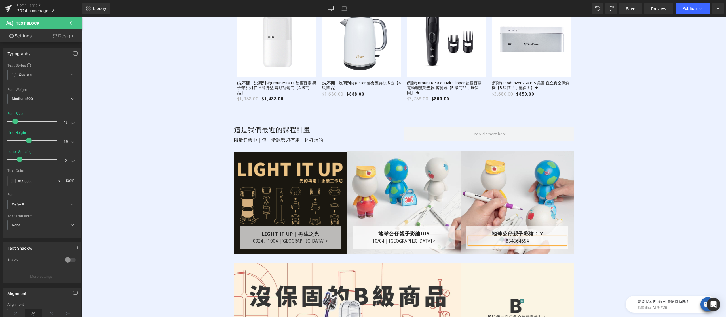
click at [602, 218] on div "Image 商品接近全新，並且擁有保固服務 的好商品，機會難得 Text Block 商品接近全新，並且擁有保固服務 的好商品，機會難得 Text Block…" at bounding box center [404, 63] width 644 height 381
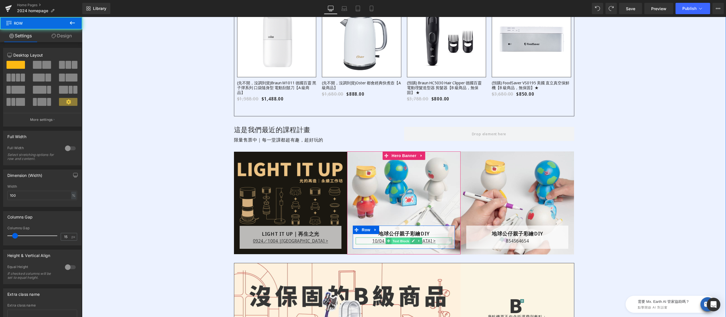
click at [394, 241] on div "10/04 | 台北場 > Text Block" at bounding box center [403, 241] width 96 height 7
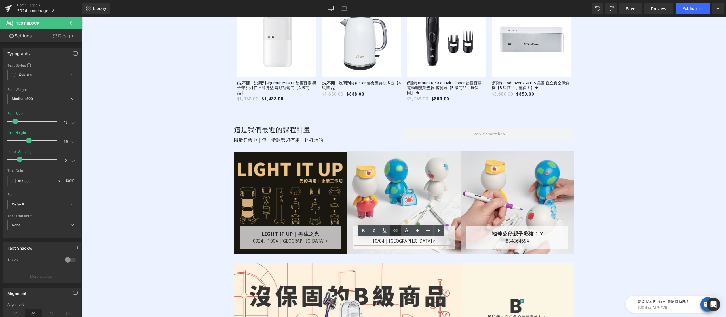
click at [397, 234] on icon at bounding box center [395, 230] width 7 height 7
click at [396, 230] on icon at bounding box center [395, 230] width 7 height 7
click at [396, 231] on icon at bounding box center [395, 231] width 5 height 2
click at [394, 241] on u "10/04 | [GEOGRAPHIC_DATA] >" at bounding box center [403, 241] width 63 height 6
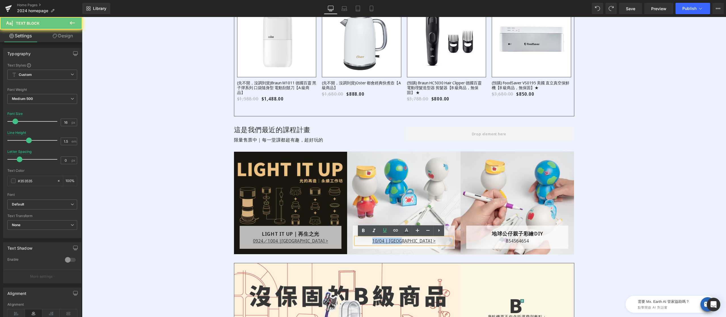
click at [394, 241] on u "10/04 | [GEOGRAPHIC_DATA] >" at bounding box center [403, 241] width 63 height 6
click at [395, 231] on icon at bounding box center [395, 230] width 7 height 7
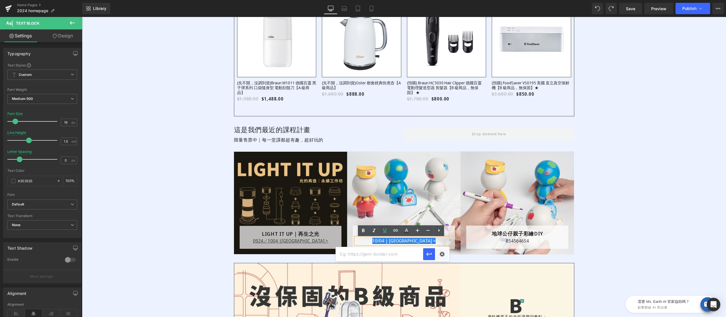
click at [380, 254] on input "text" at bounding box center [379, 254] width 87 height 14
paste input "https://www.restyle2050.com/products/mx-earth-diy"
type input "https://www.restyle2050.com/products/mx-earth-diy"
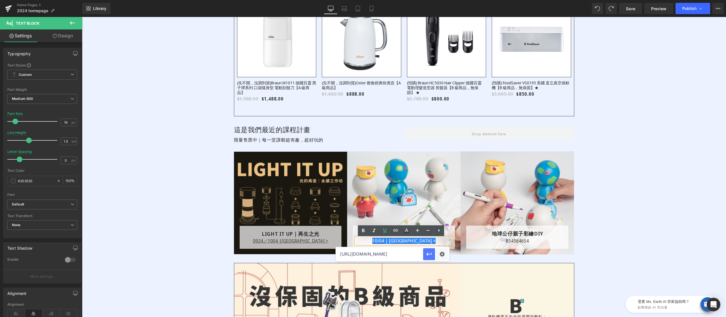
click at [426, 255] on icon "button" at bounding box center [428, 254] width 7 height 7
click at [605, 207] on div "Image 商品接近全新，並且擁有保固服務 的好商品，機會難得 Text Block 商品接近全新，並且擁有保固服務 的好商品，機會難得 Text Block…" at bounding box center [404, 63] width 644 height 381
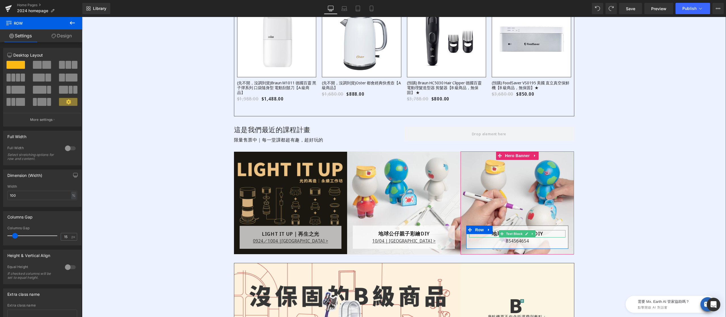
click at [493, 236] on div "地球公仔親子彩繪DIY" at bounding box center [517, 233] width 96 height 7
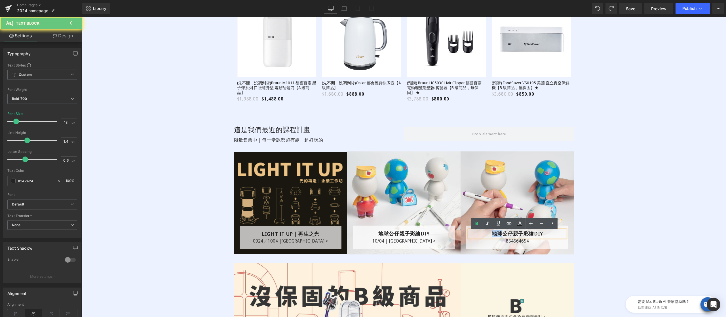
click at [493, 236] on div "地球公仔親子彩繪DIY" at bounding box center [517, 233] width 96 height 7
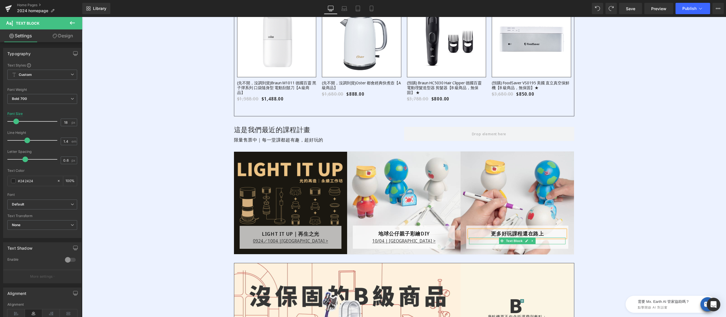
click at [493, 242] on div "854564654" at bounding box center [517, 241] width 96 height 7
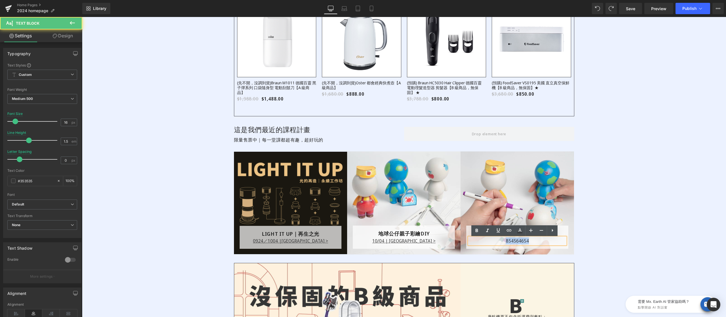
click at [493, 242] on div "854564654" at bounding box center [517, 241] width 96 height 7
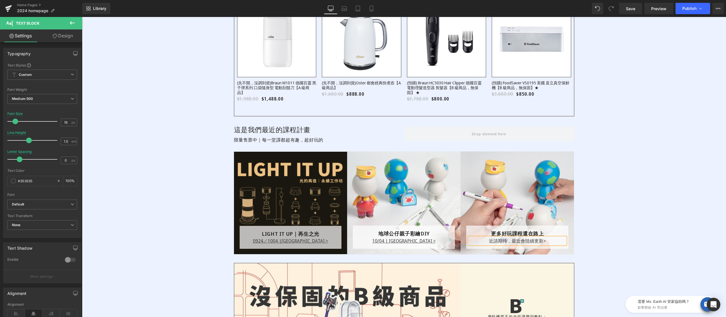
click at [521, 171] on div at bounding box center [516, 203] width 113 height 103
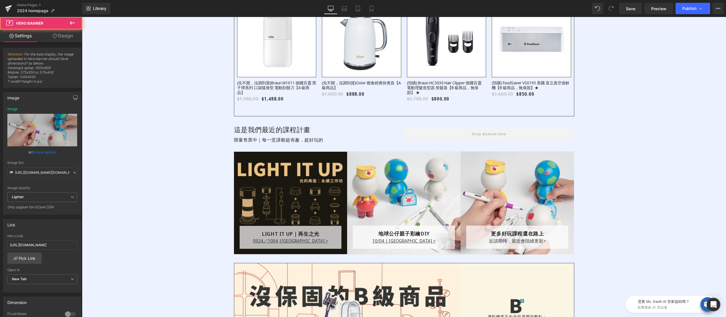
click at [511, 156] on div "更多好玩課程還在路上 Text Block 近請期待，最近會陸續更新> Text Block Row Row Hero Banner" at bounding box center [516, 203] width 113 height 103
click at [513, 154] on div "更多好玩課程還在路上 Text Block 近請期待，最近會陸續更新> Text Block Row Row Hero Banner" at bounding box center [516, 203] width 113 height 103
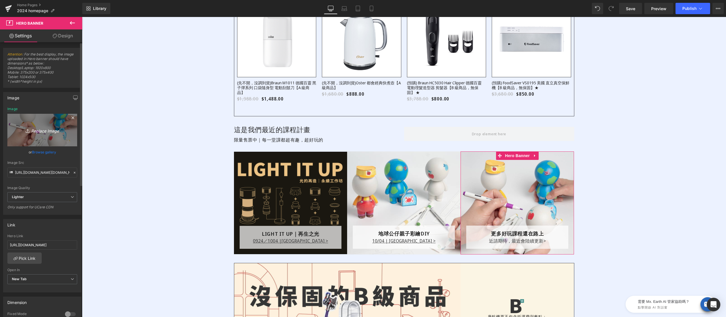
click at [65, 124] on link "Replace Image" at bounding box center [42, 130] width 70 height 33
type input "C:\fakepath\restyle2050_homepage_class_stay-tuned_600x600.png"
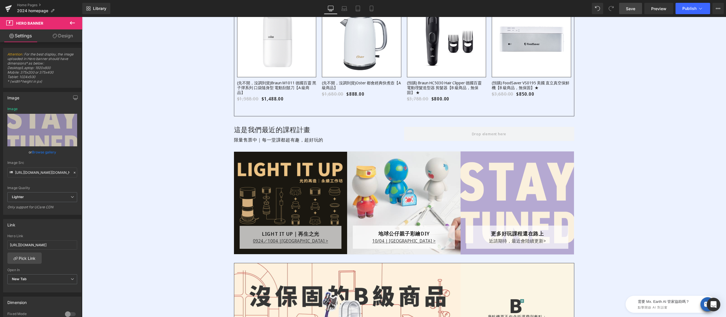
click at [633, 8] on span "Save" at bounding box center [629, 9] width 9 height 6
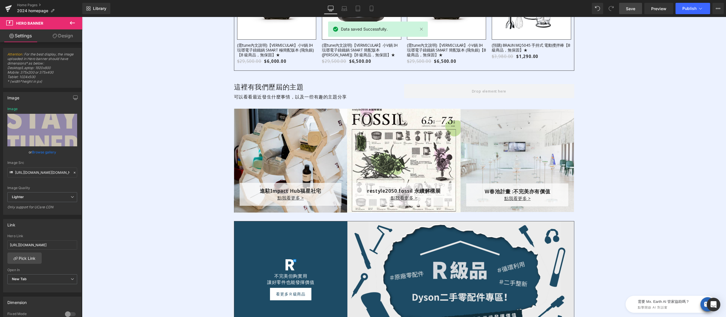
scroll to position [998, 0]
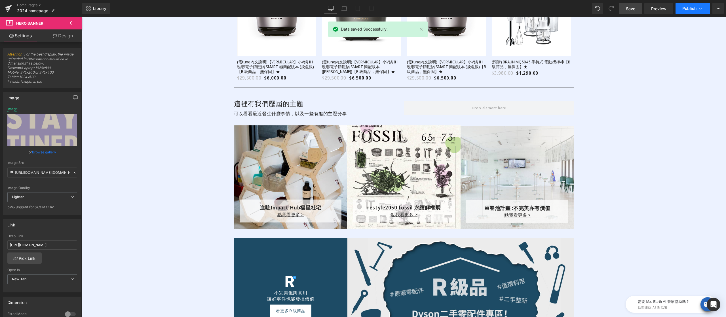
click at [691, 7] on span "Publish" at bounding box center [689, 8] width 14 height 5
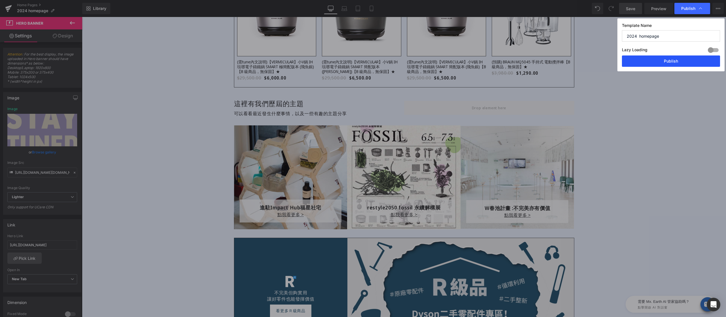
click at [674, 60] on button "Publish" at bounding box center [670, 61] width 98 height 11
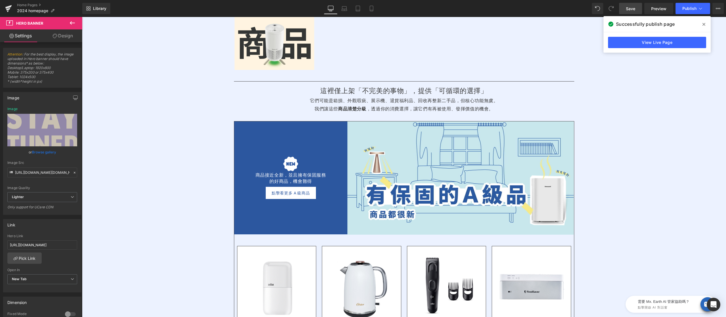
scroll to position [0, 0]
